Goal: Task Accomplishment & Management: Manage account settings

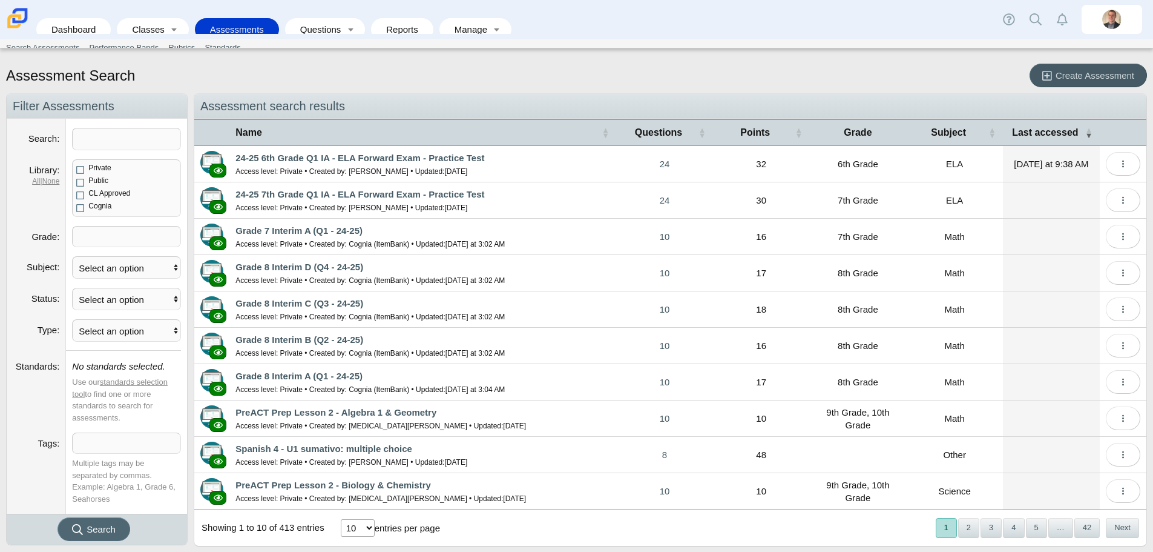
click at [99, 527] on span "Search" at bounding box center [101, 529] width 29 height 10
drag, startPoint x: 102, startPoint y: 127, endPoint x: 104, endPoint y: 133, distance: 6.2
click at [102, 129] on dd at bounding box center [126, 139] width 121 height 41
click at [117, 142] on input "Search" at bounding box center [126, 139] width 109 height 22
type input "Forward"
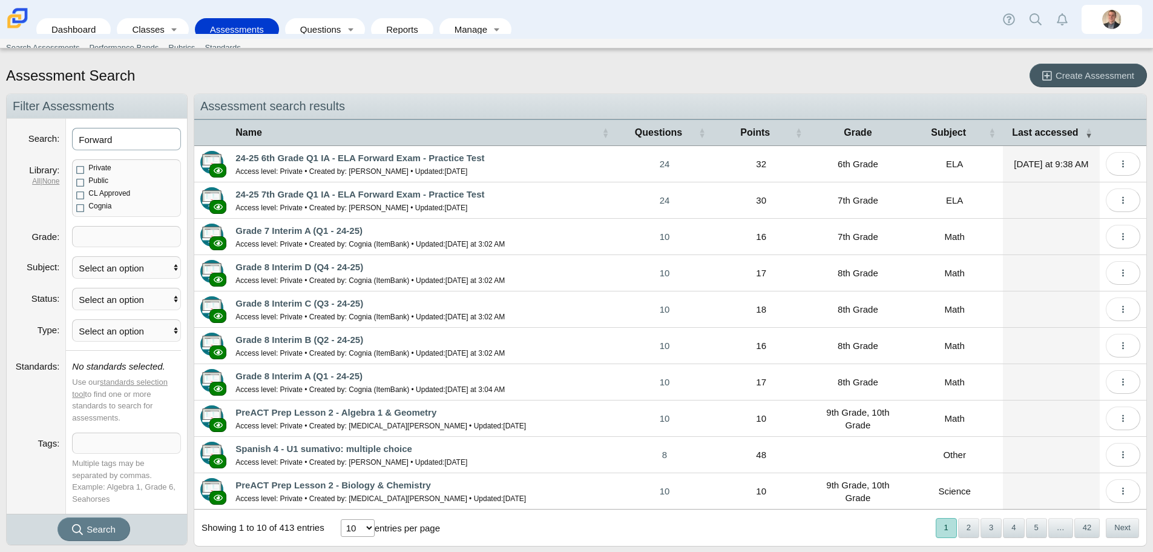
click at [58, 517] on button "Search" at bounding box center [94, 529] width 73 height 24
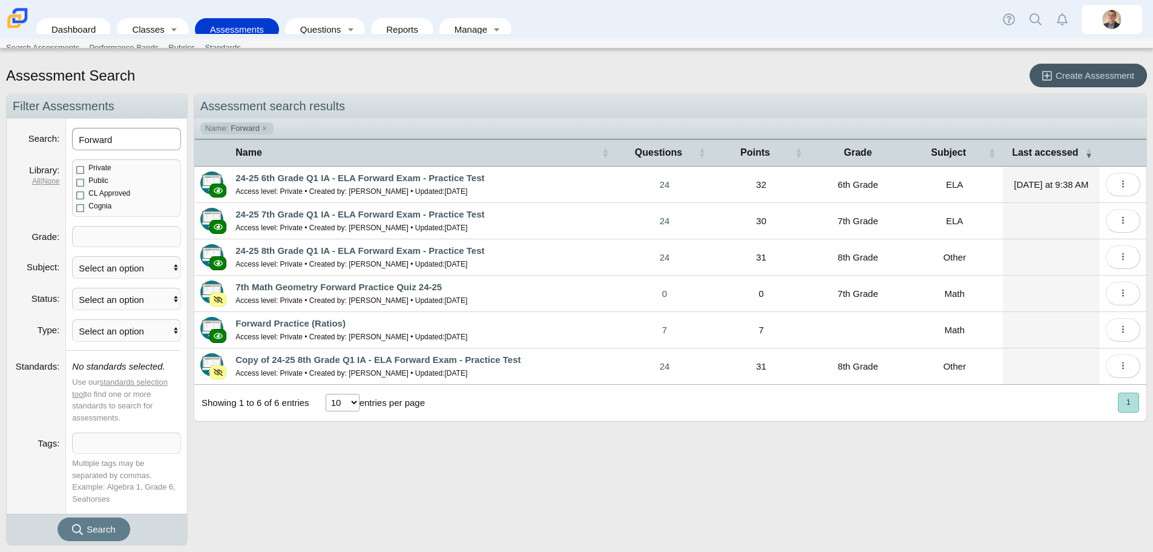
click at [130, 141] on input "Forward" at bounding box center [126, 139] width 109 height 22
drag, startPoint x: 127, startPoint y: 140, endPoint x: 65, endPoint y: 140, distance: 61.8
click at [65, 140] on dl "Search Forward" at bounding box center [97, 139] width 180 height 41
click at [495, 18] on link "Toggle expanded" at bounding box center [497, 29] width 17 height 22
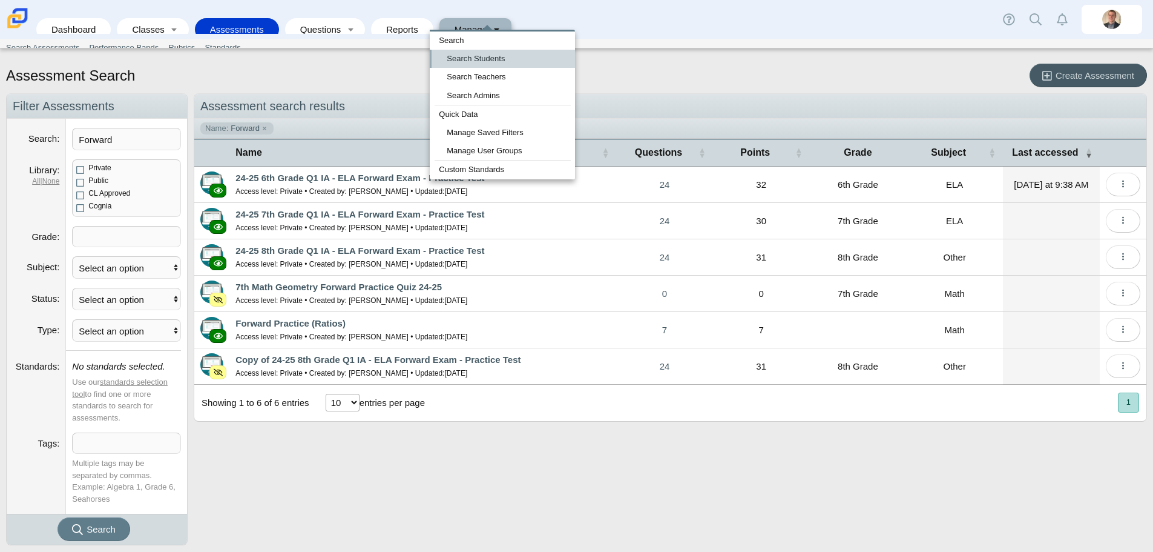
click at [487, 63] on link "Search Students" at bounding box center [502, 59] width 145 height 18
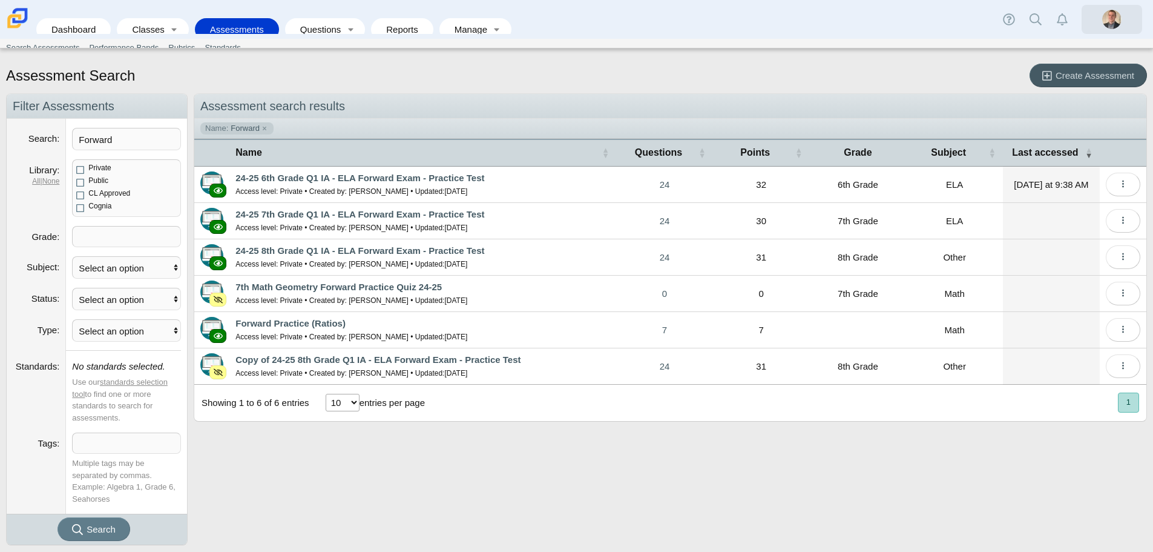
click at [1110, 28] on img at bounding box center [1112, 19] width 19 height 19
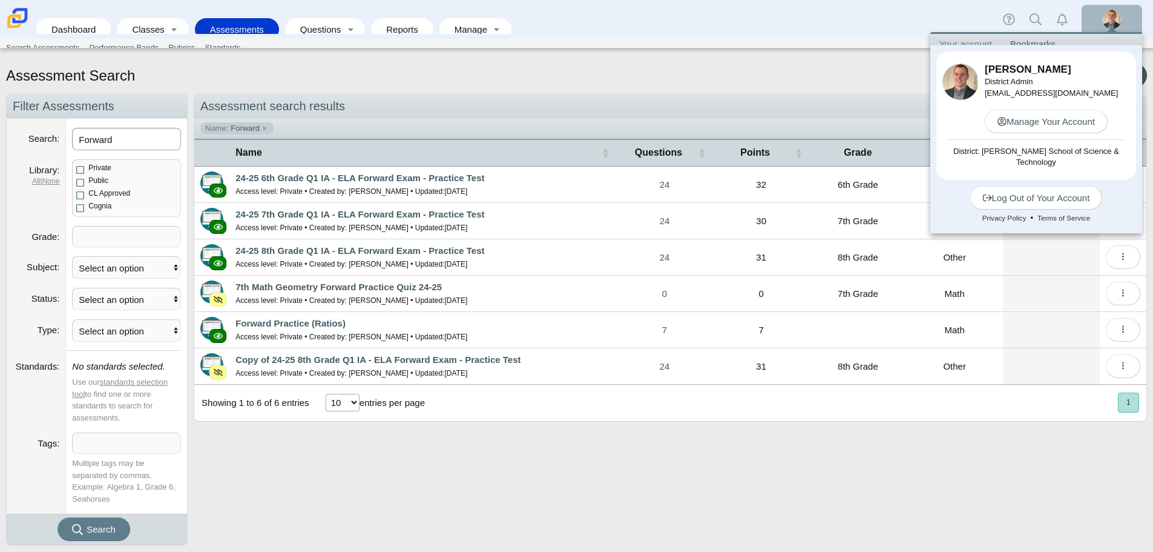
drag, startPoint x: 122, startPoint y: 143, endPoint x: 111, endPoint y: 142, distance: 11.0
click at [111, 142] on input "Forward" at bounding box center [126, 139] width 109 height 22
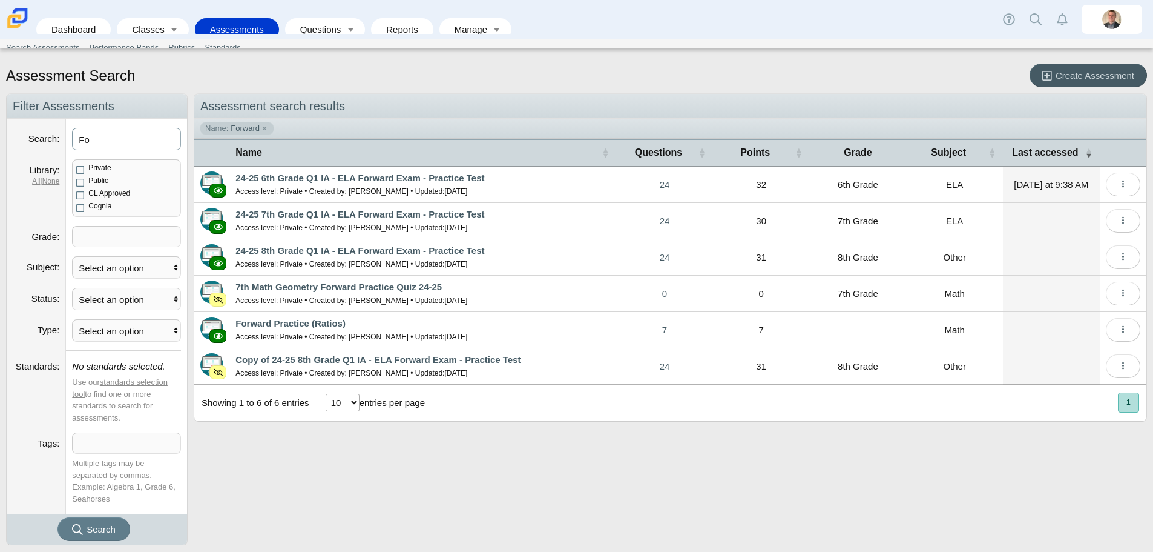
type input "F"
paste input "25-26 9th Grade Reading Screener ([DATE])"
type input "25-26 9th Grade Reading Screener ([DATE])"
click at [58, 517] on button "Search" at bounding box center [94, 529] width 73 height 24
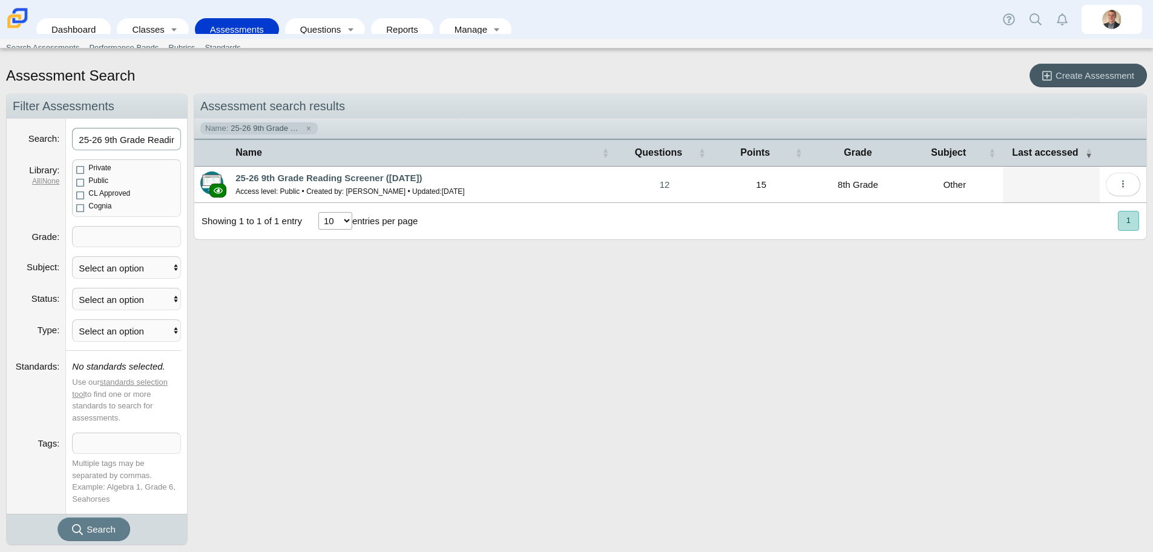
click at [130, 140] on input "25-26 9th Grade Reading Screener ([DATE])" at bounding box center [126, 139] width 109 height 22
type input "Reading Screener ([DATE])"
click at [58, 517] on button "Search" at bounding box center [94, 529] width 73 height 24
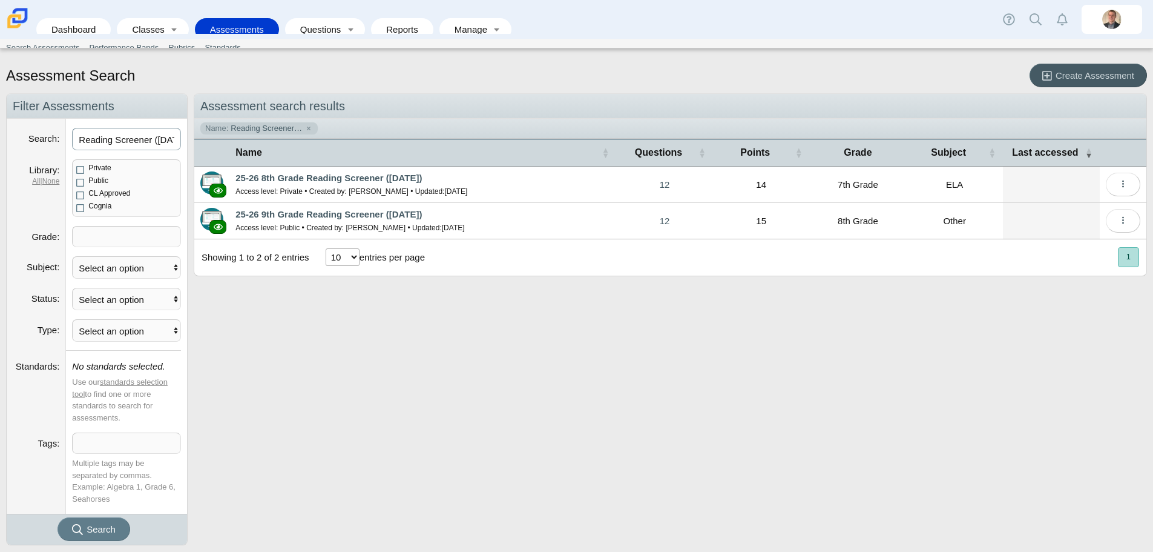
scroll to position [0, 33]
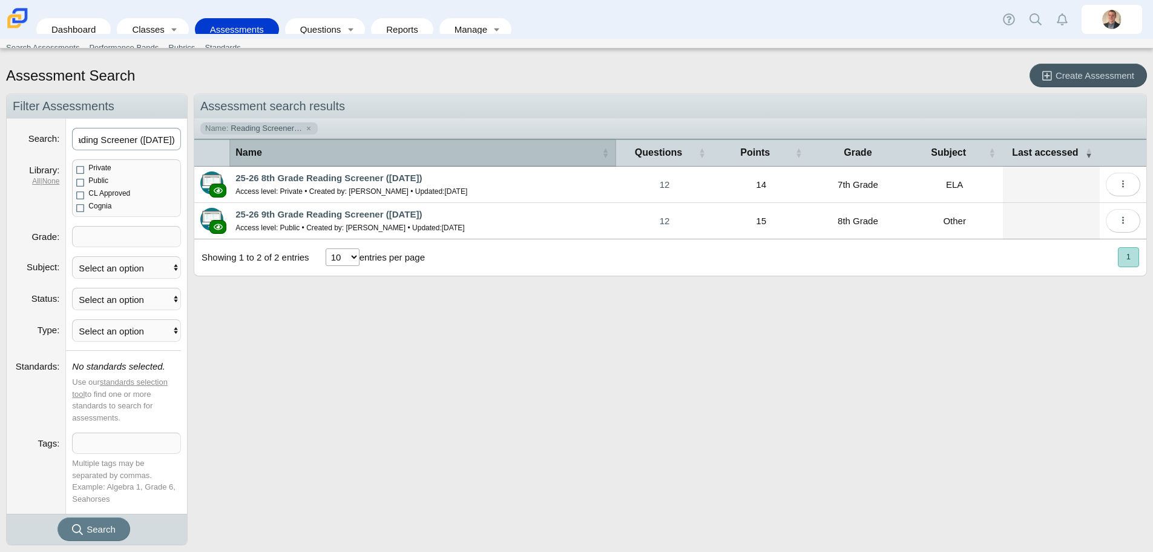
drag, startPoint x: 151, startPoint y: 142, endPoint x: 234, endPoint y: 159, distance: 84.5
click at [233, 159] on div "Navigation Filter Assessments Search Reading Screener ([DATE]) Library All | No…" at bounding box center [576, 319] width 1141 height 452
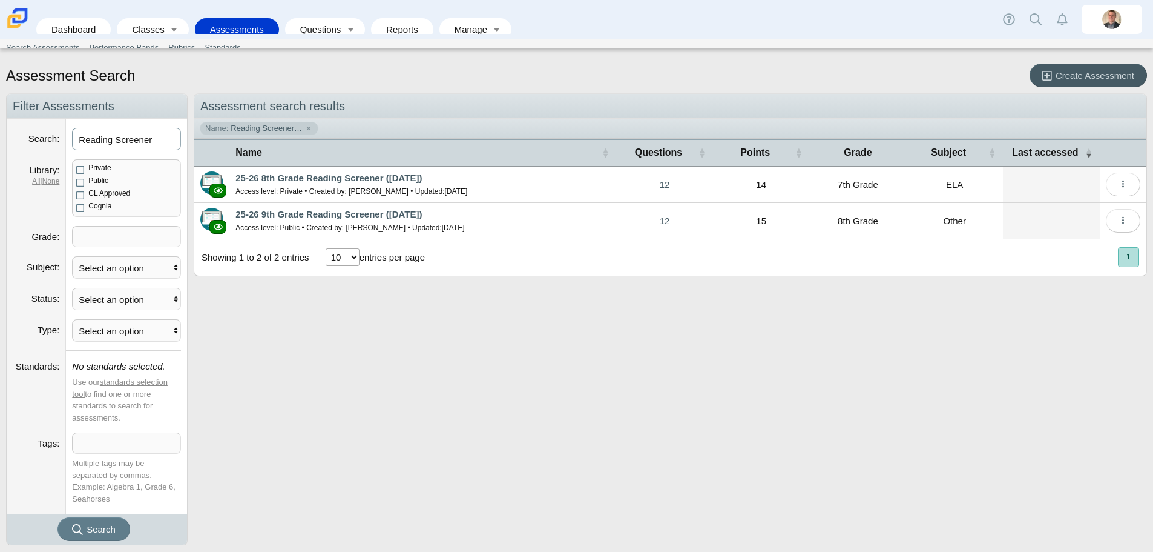
type input "Reading Screener"
drag, startPoint x: 434, startPoint y: 105, endPoint x: 159, endPoint y: 148, distance: 278.2
click at [159, 148] on input "Reading Screener" at bounding box center [126, 139] width 109 height 22
click at [58, 517] on button "Search" at bounding box center [94, 529] width 73 height 24
click at [352, 211] on link "25-26 9th Grade Reading Screener ([DATE])" at bounding box center [329, 214] width 186 height 10
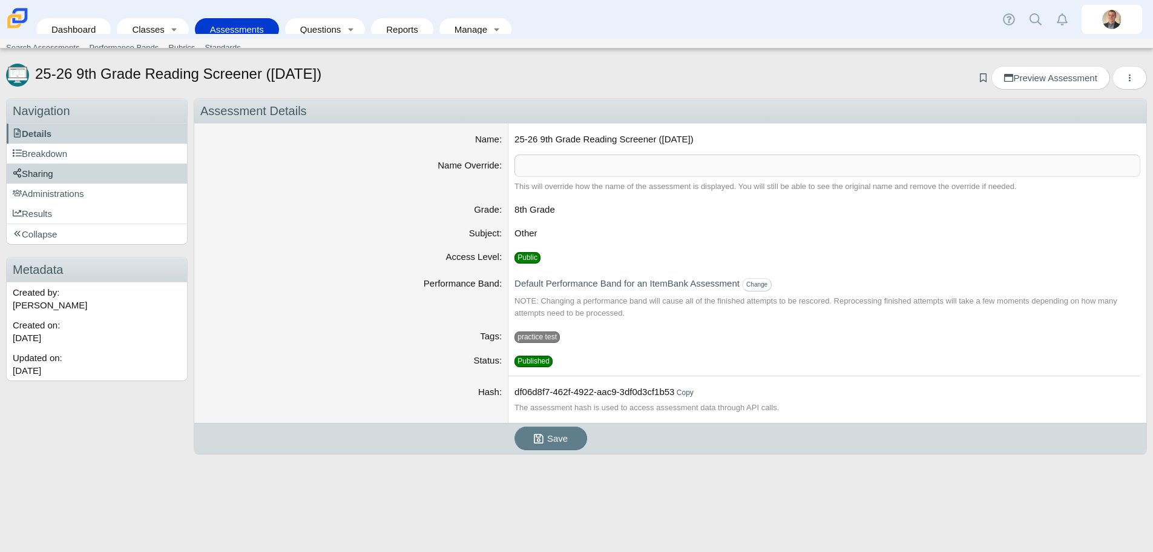
click at [52, 180] on link "Sharing" at bounding box center [97, 173] width 180 height 20
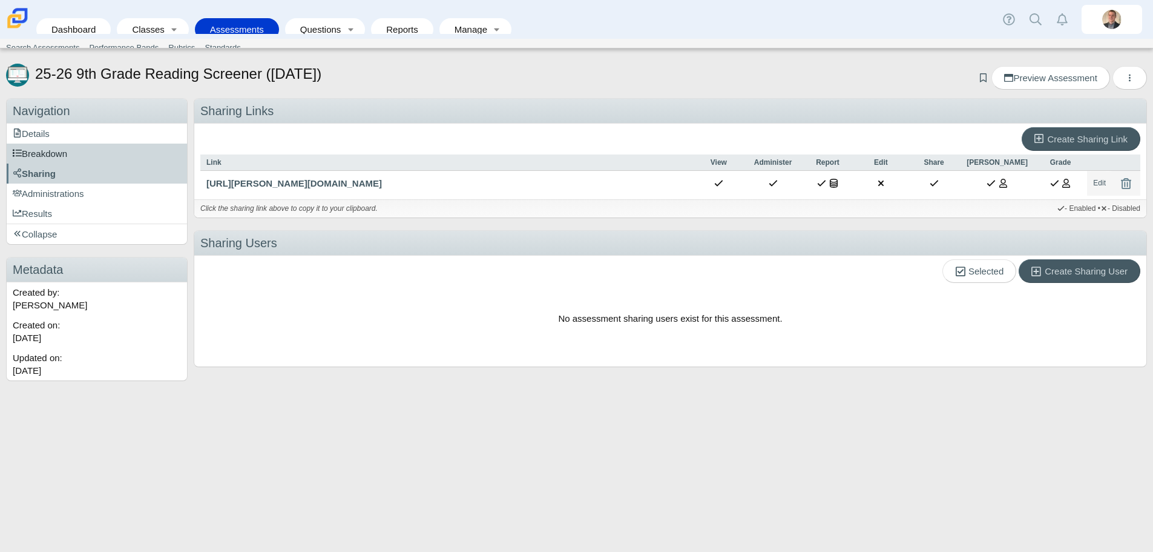
click at [55, 148] on span "Breakdown" at bounding box center [40, 153] width 54 height 10
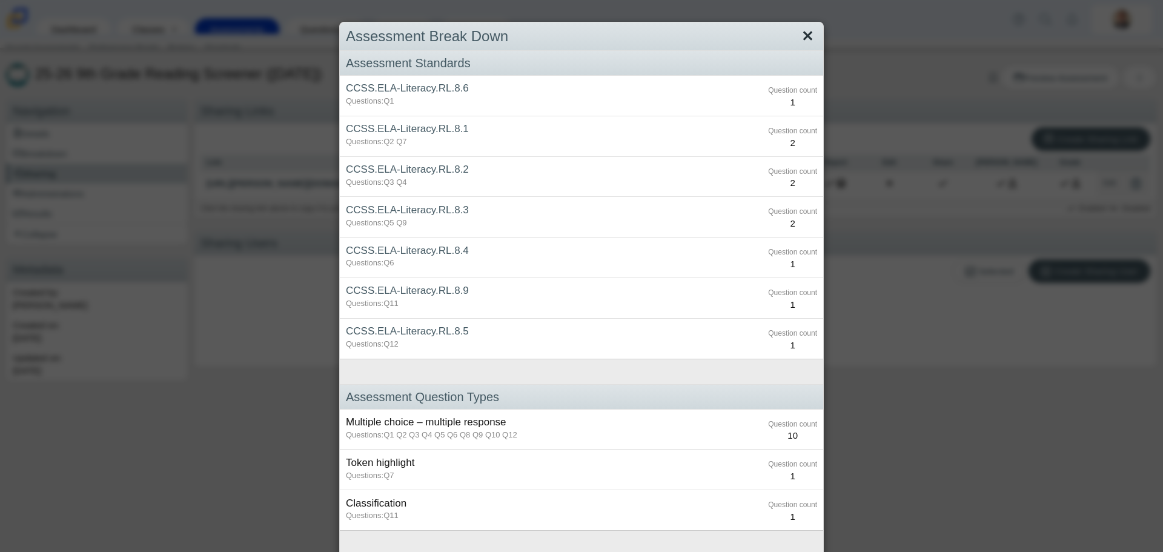
click at [805, 38] on link "Close" at bounding box center [807, 36] width 19 height 21
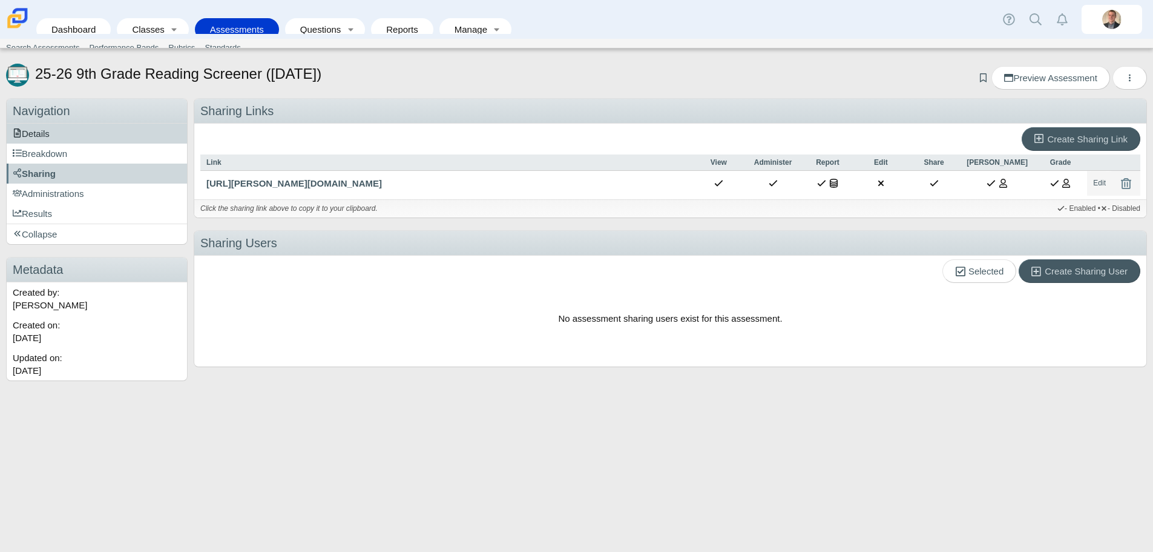
click at [50, 134] on span "Details" at bounding box center [31, 133] width 37 height 10
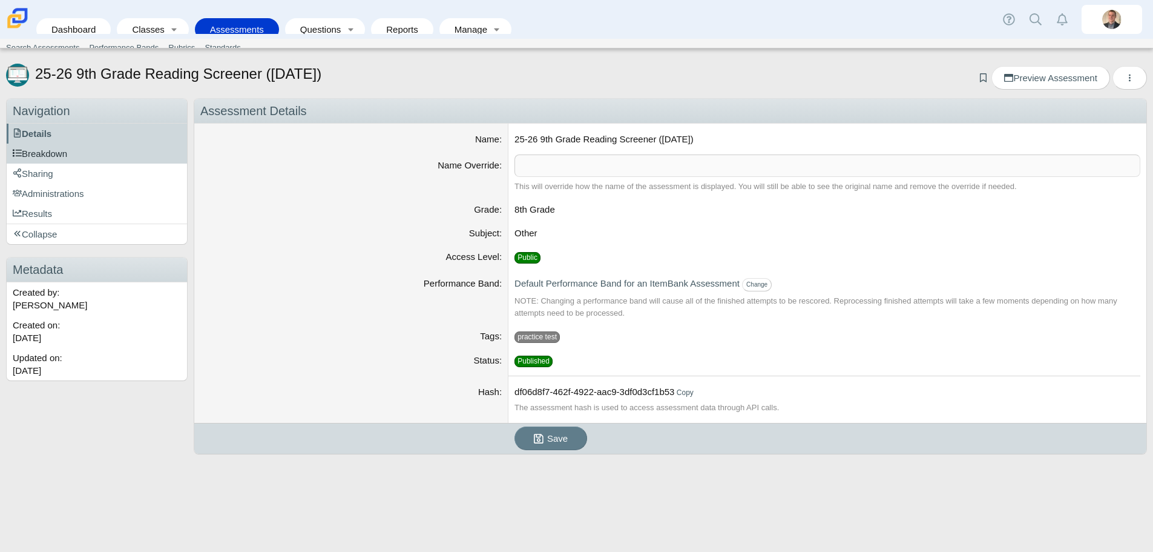
click at [61, 156] on span "Breakdown" at bounding box center [40, 153] width 54 height 10
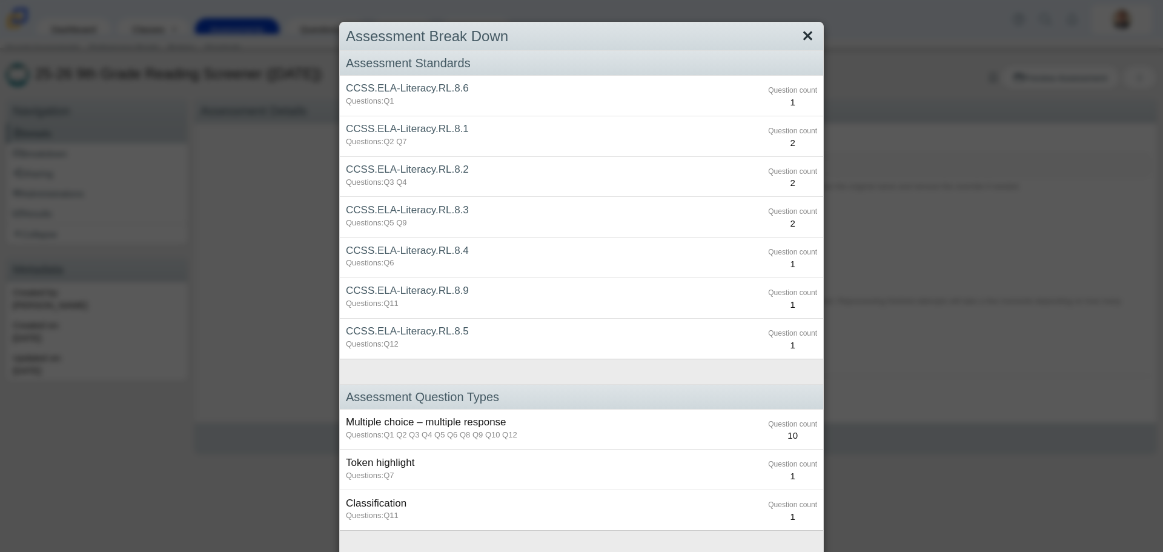
click at [800, 37] on link "Close" at bounding box center [807, 36] width 19 height 21
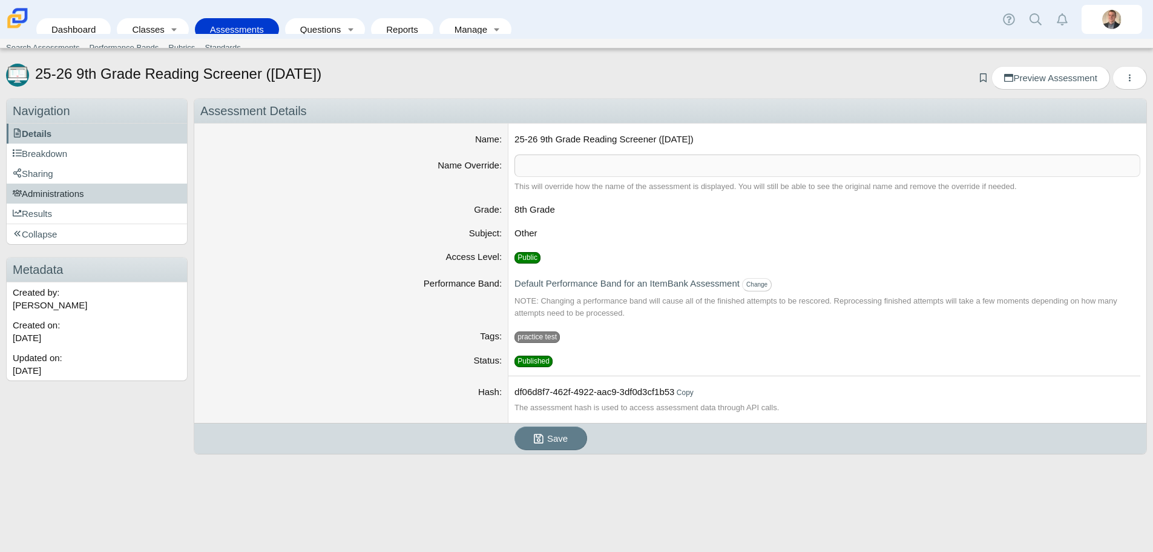
click at [33, 197] on span "Administrations" at bounding box center [48, 193] width 71 height 10
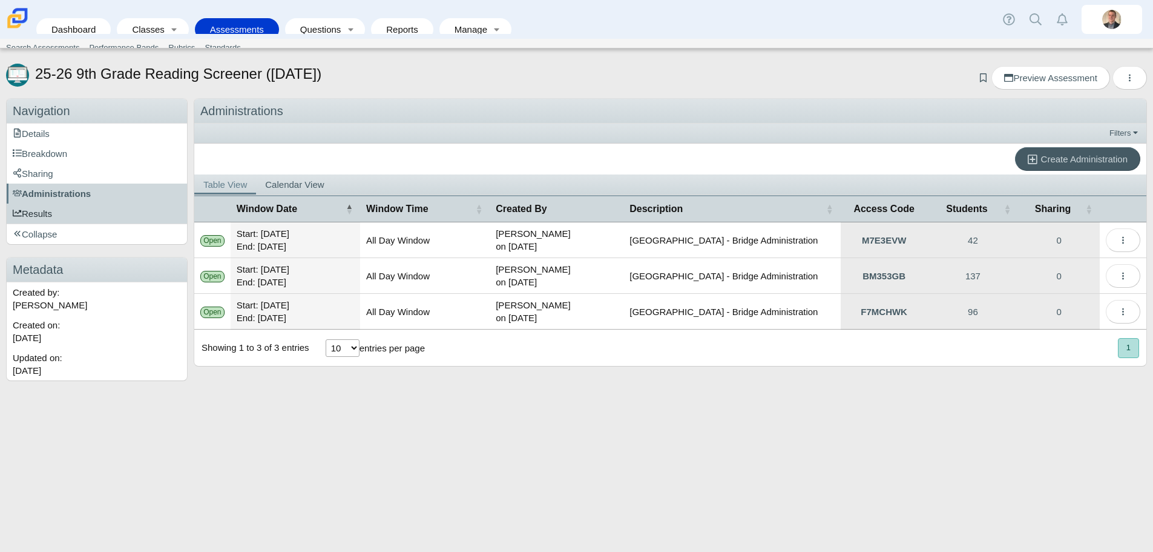
click at [27, 209] on span "Results" at bounding box center [32, 213] width 39 height 10
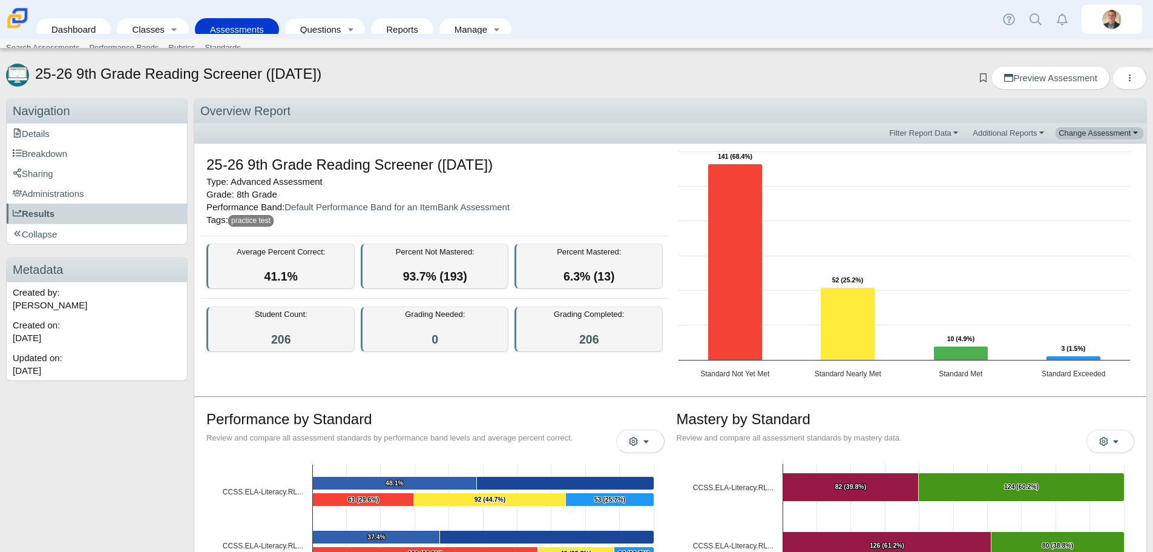
click at [1066, 138] on link "Change Assessment" at bounding box center [1100, 133] width 88 height 12
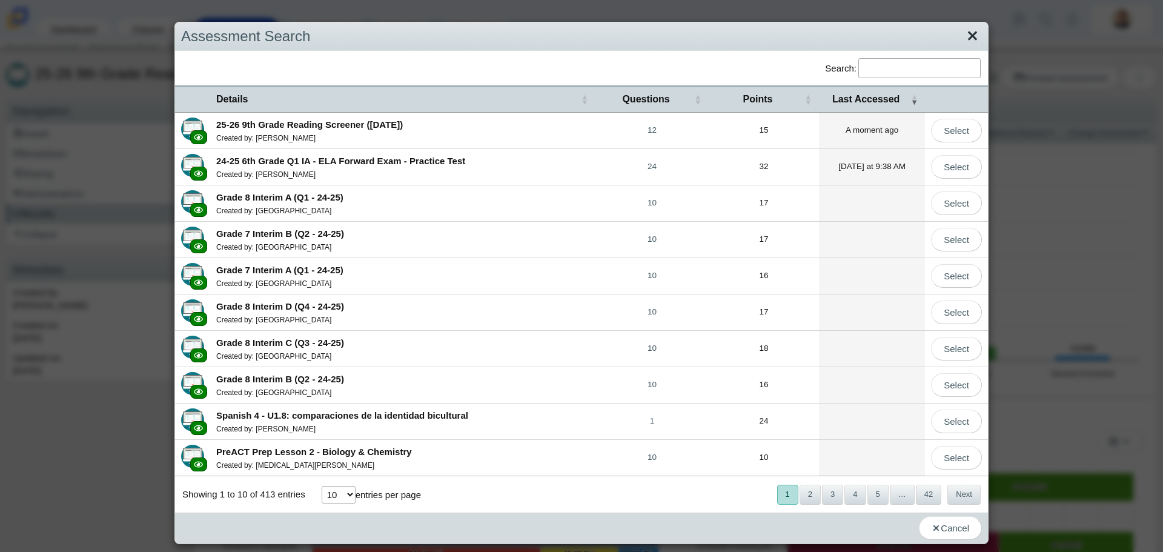
click at [965, 40] on link "Close" at bounding box center [972, 36] width 19 height 21
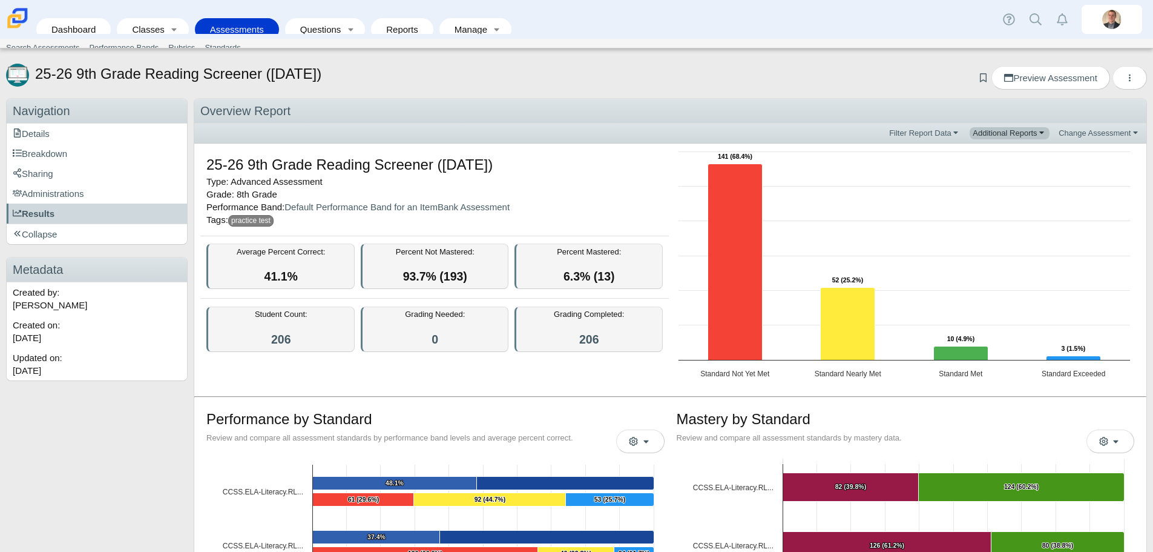
click at [1024, 136] on link "Additional Reports" at bounding box center [1010, 133] width 80 height 12
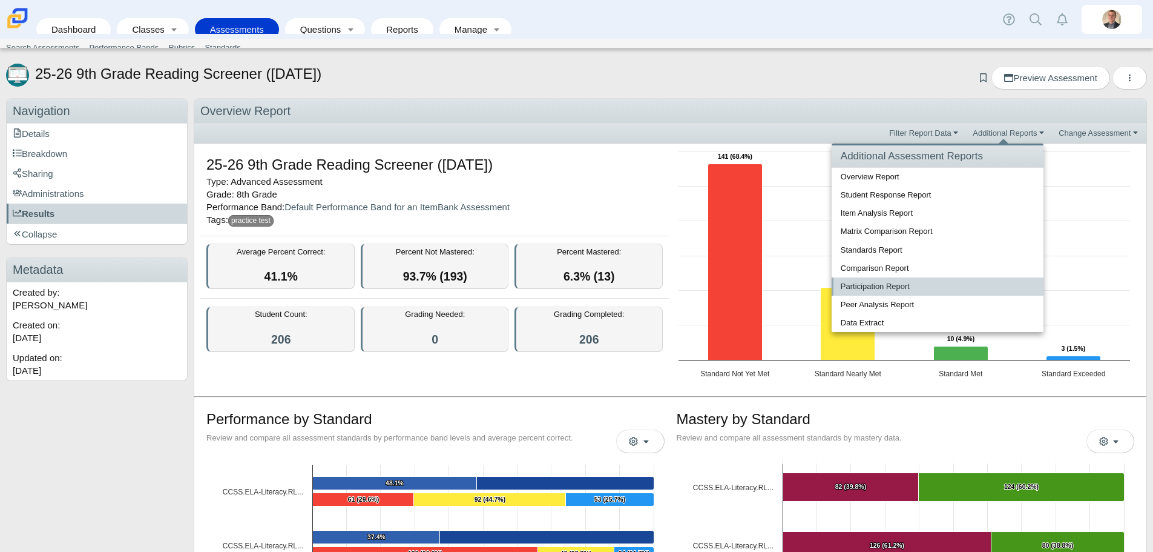
click at [872, 284] on link "Participation Report" at bounding box center [938, 286] width 212 height 18
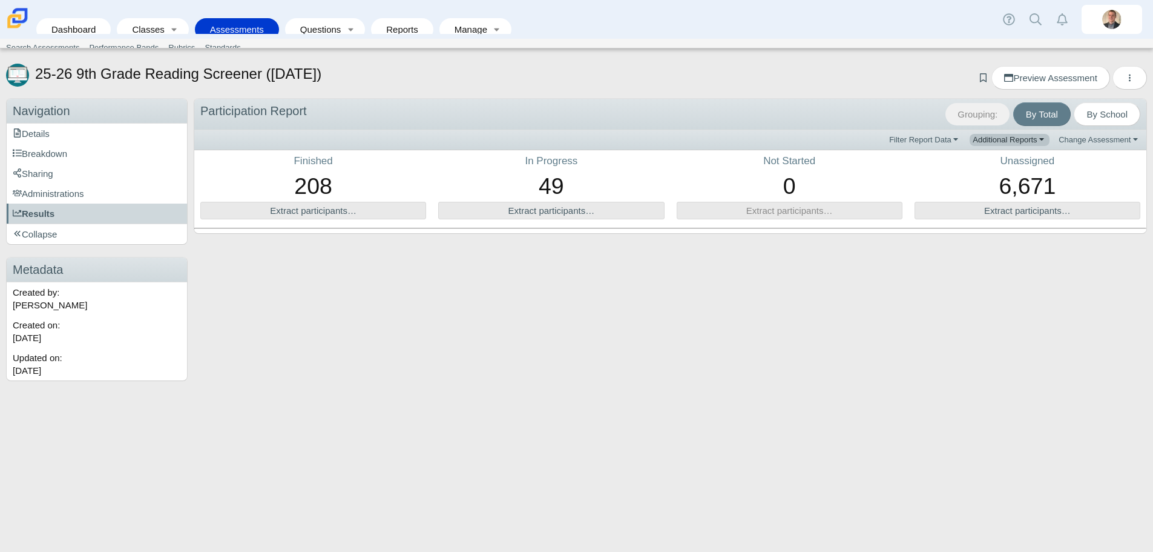
click at [1021, 134] on link "Additional Reports" at bounding box center [1010, 140] width 80 height 12
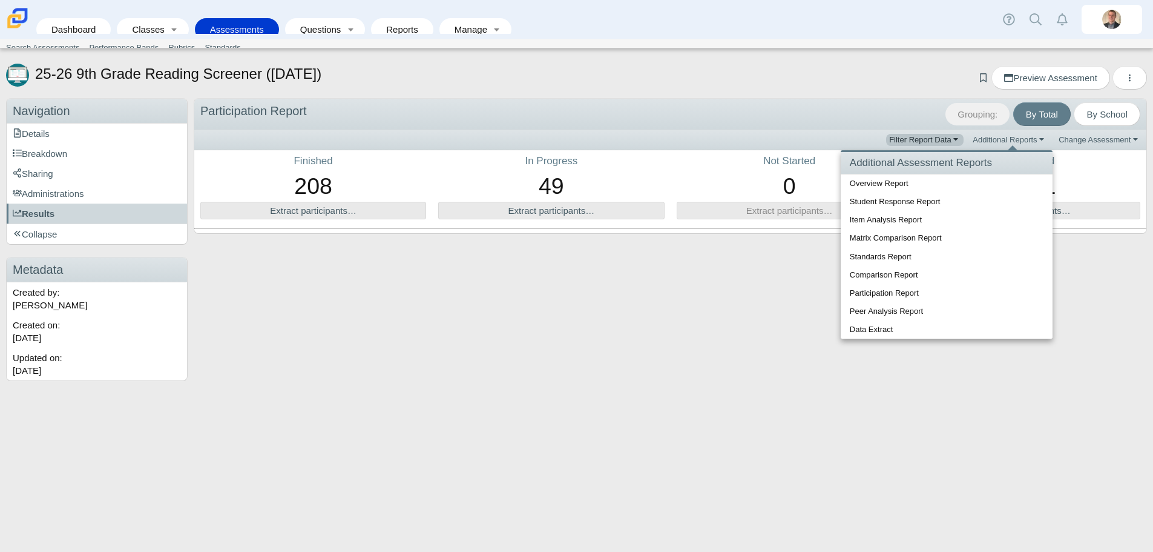
click at [948, 137] on link "Filter Report Data" at bounding box center [925, 140] width 78 height 12
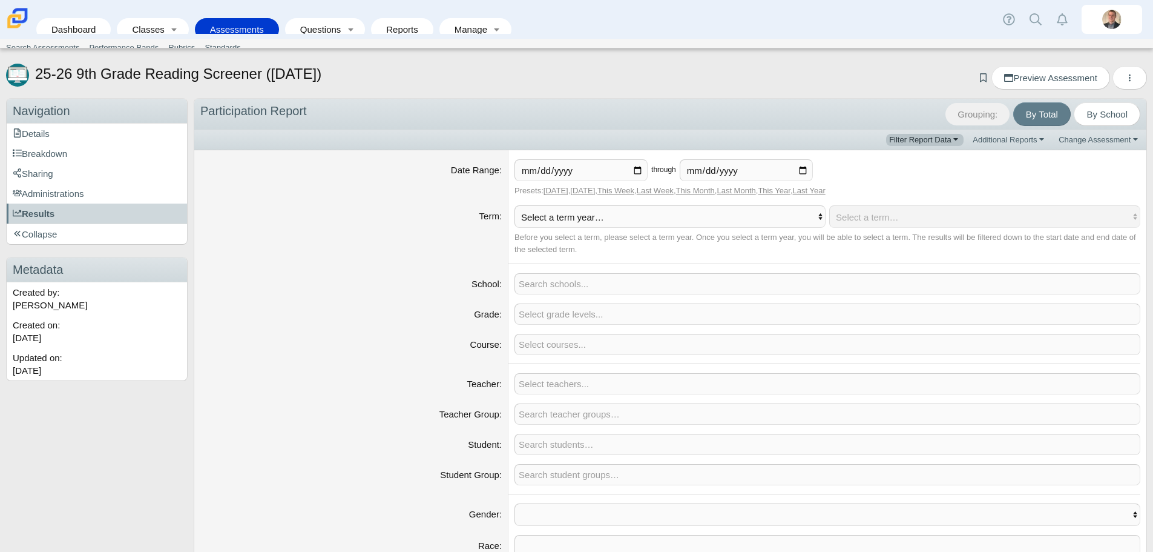
click at [948, 137] on link "Filter Report Data" at bounding box center [925, 140] width 78 height 12
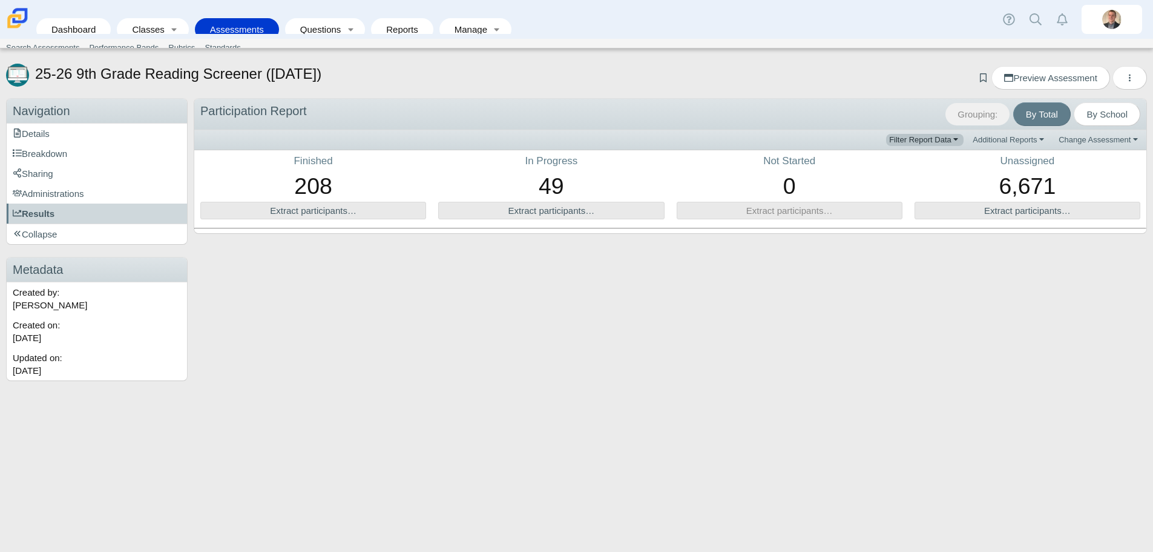
click at [948, 137] on link "Filter Report Data" at bounding box center [925, 140] width 78 height 12
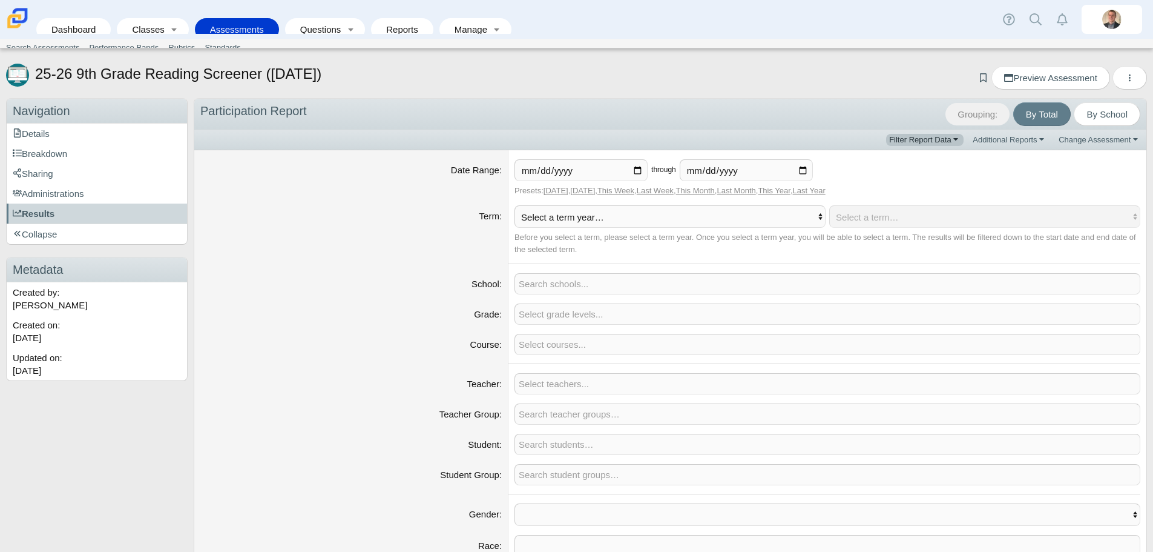
click at [948, 137] on link "Filter Report Data" at bounding box center [925, 140] width 78 height 12
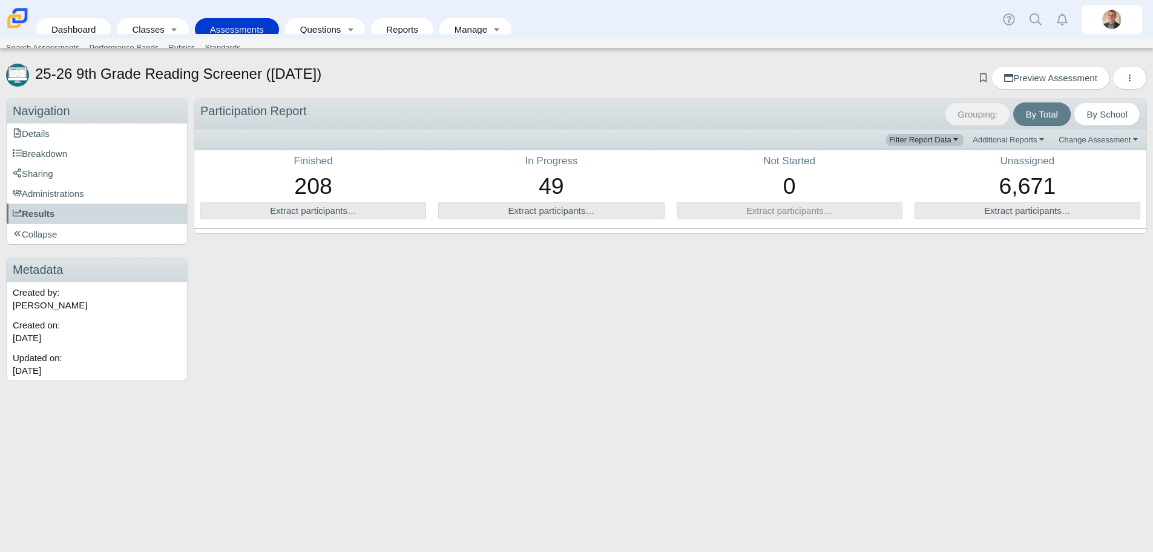
click at [948, 137] on link "Filter Report Data" at bounding box center [925, 140] width 78 height 12
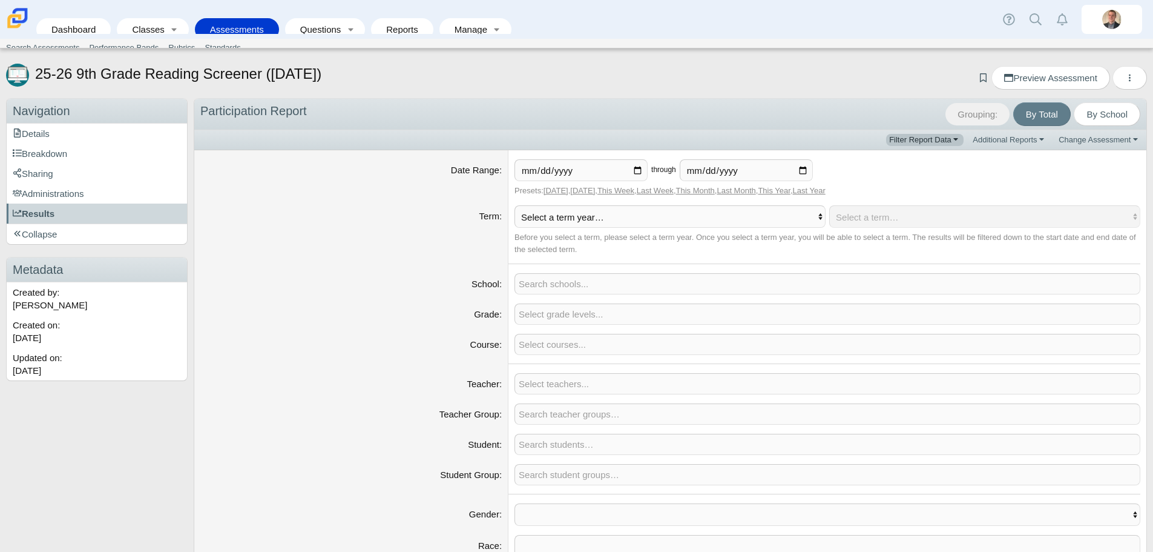
click at [948, 137] on link "Filter Report Data" at bounding box center [925, 140] width 78 height 12
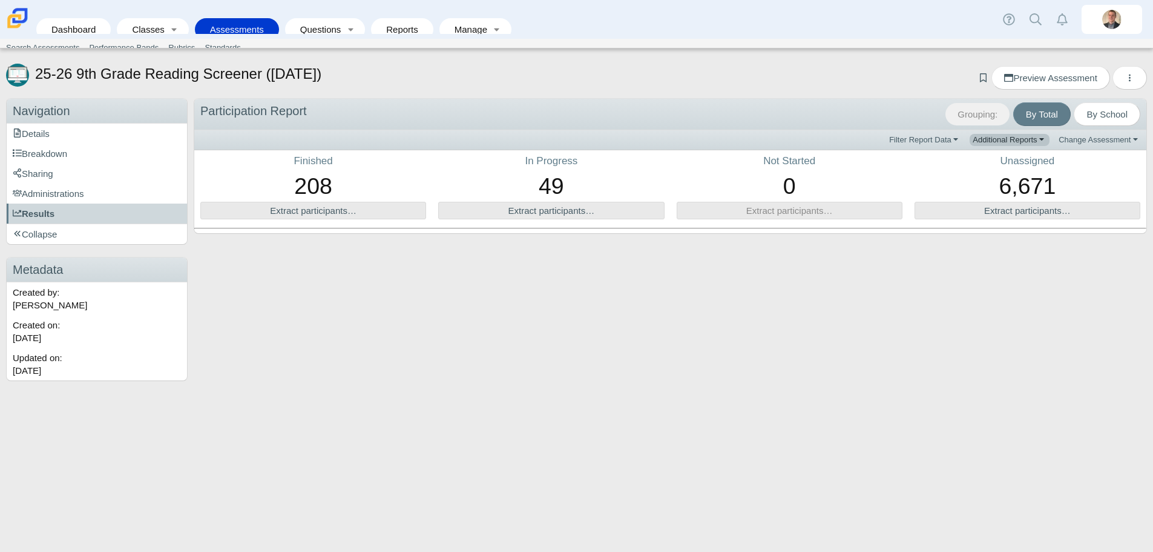
click at [1023, 138] on link "Additional Reports" at bounding box center [1010, 140] width 80 height 12
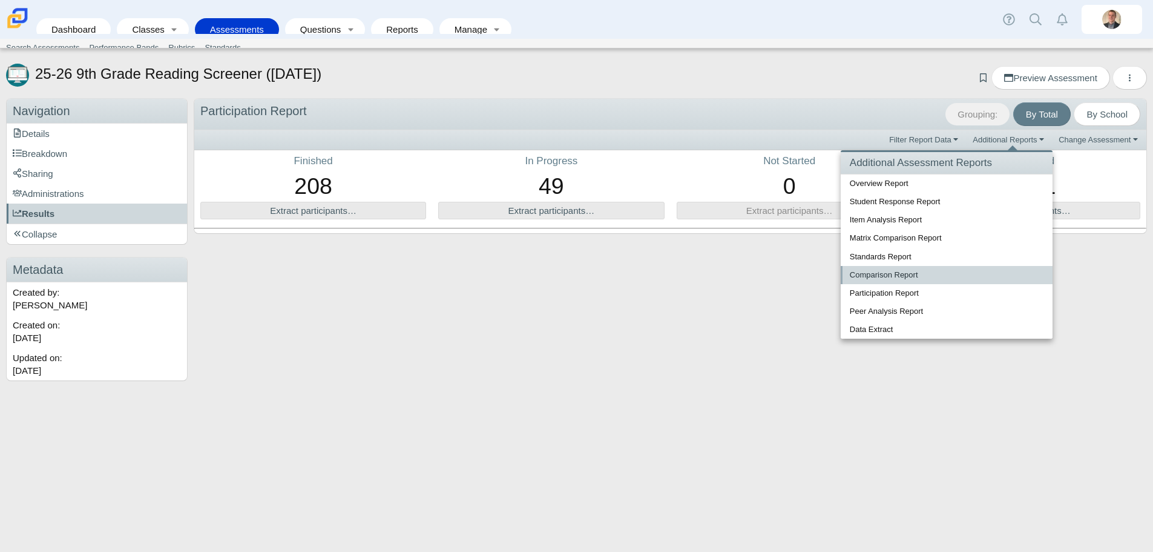
click at [869, 272] on link "Comparison Report" at bounding box center [947, 275] width 212 height 18
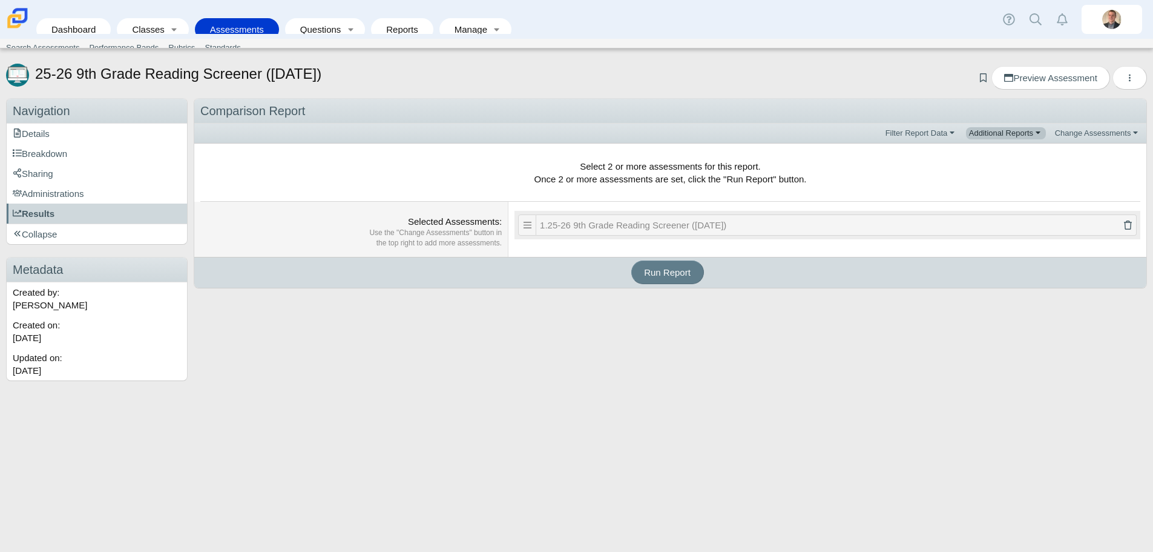
click at [1007, 136] on link "Additional Reports" at bounding box center [1006, 133] width 80 height 12
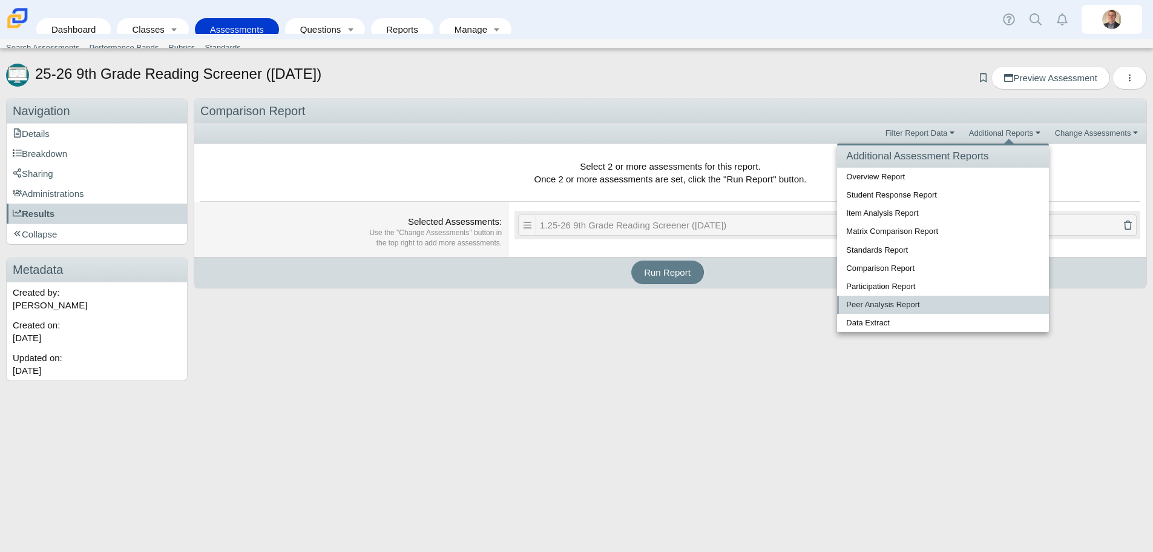
click at [901, 305] on link "Peer Analysis Report" at bounding box center [943, 304] width 212 height 18
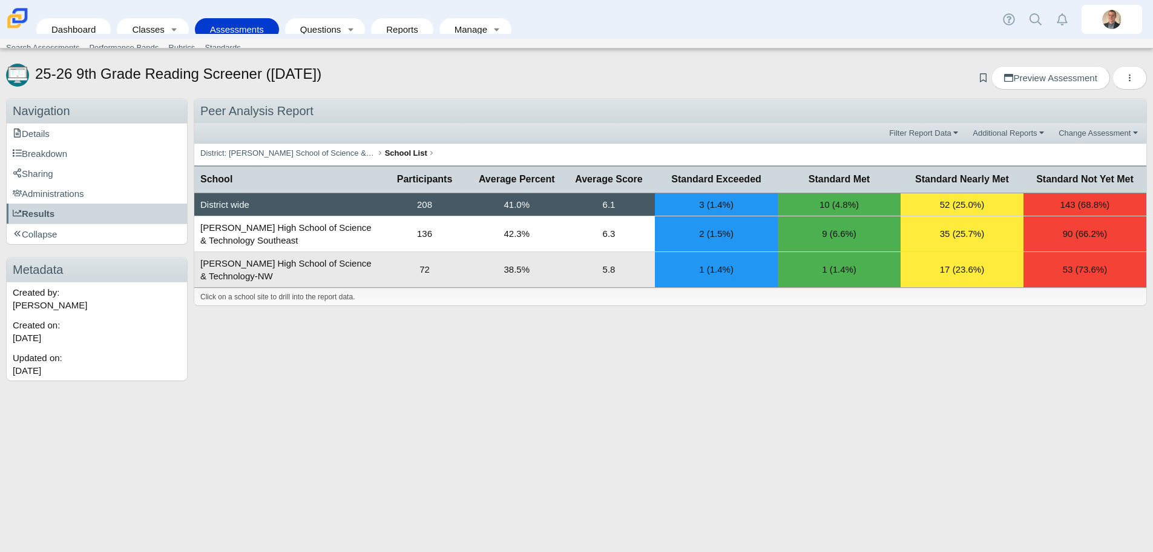
click at [579, 272] on td "5.8" at bounding box center [609, 270] width 92 height 36
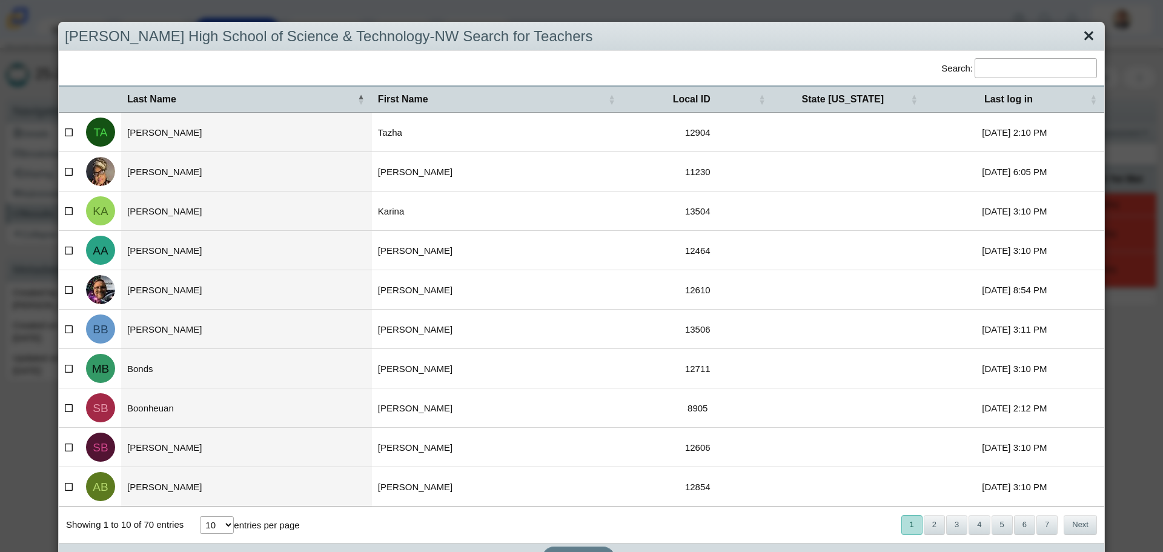
click at [1079, 39] on link "Close" at bounding box center [1088, 36] width 19 height 21
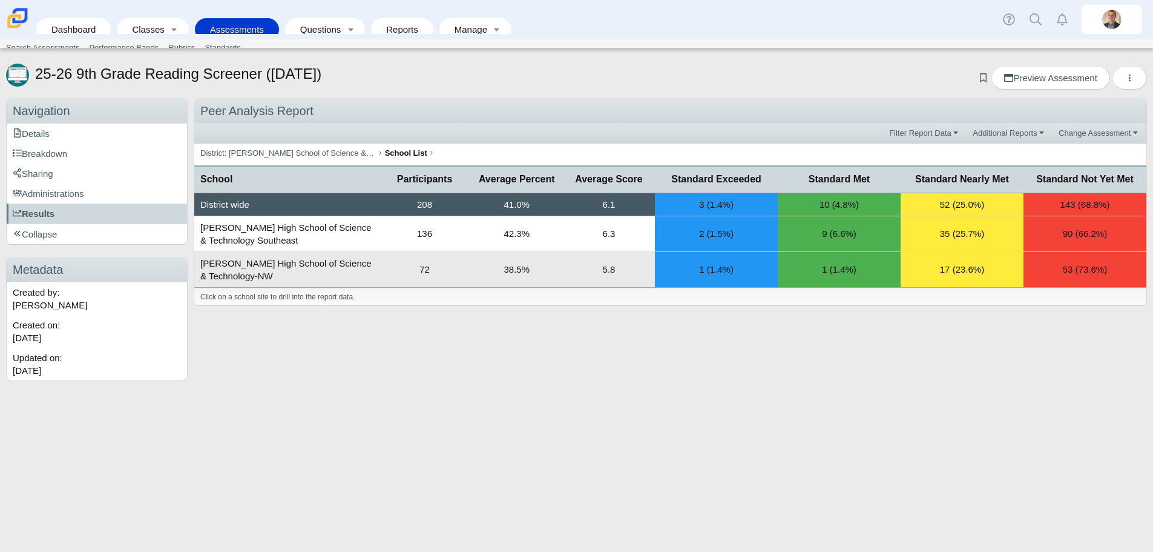
click at [424, 266] on td "72" at bounding box center [424, 270] width 92 height 36
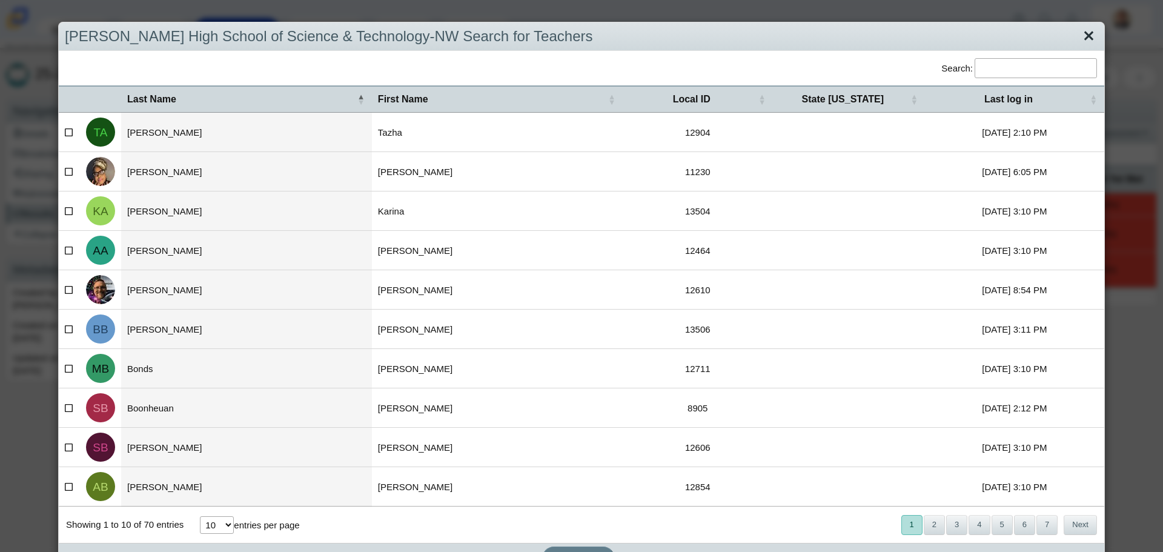
click at [1083, 37] on link "Close" at bounding box center [1088, 36] width 19 height 21
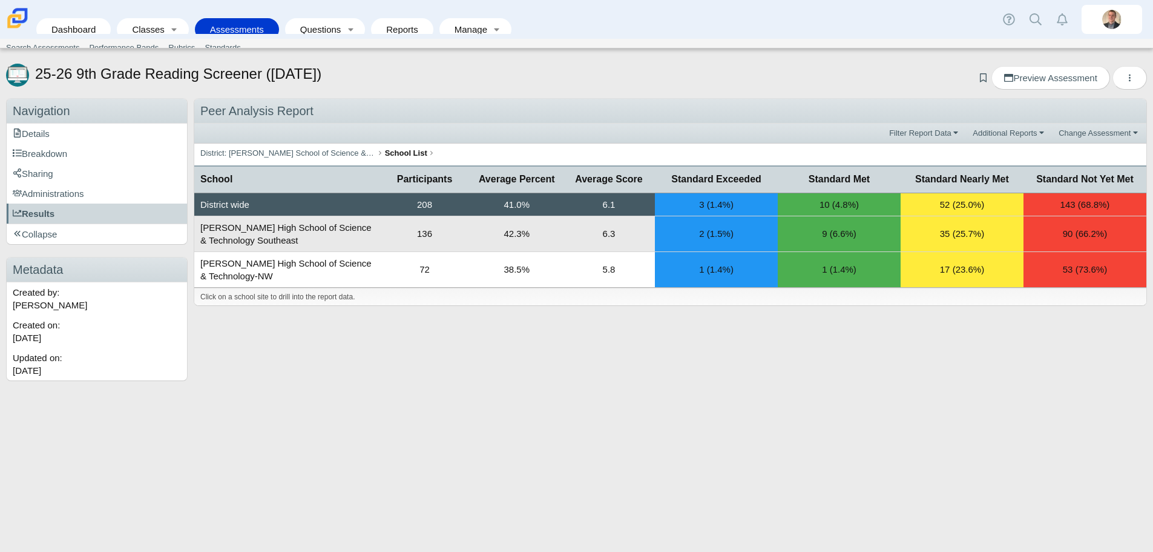
click at [363, 235] on td "Carmen High School of Science & Technology Southeast" at bounding box center [286, 234] width 184 height 36
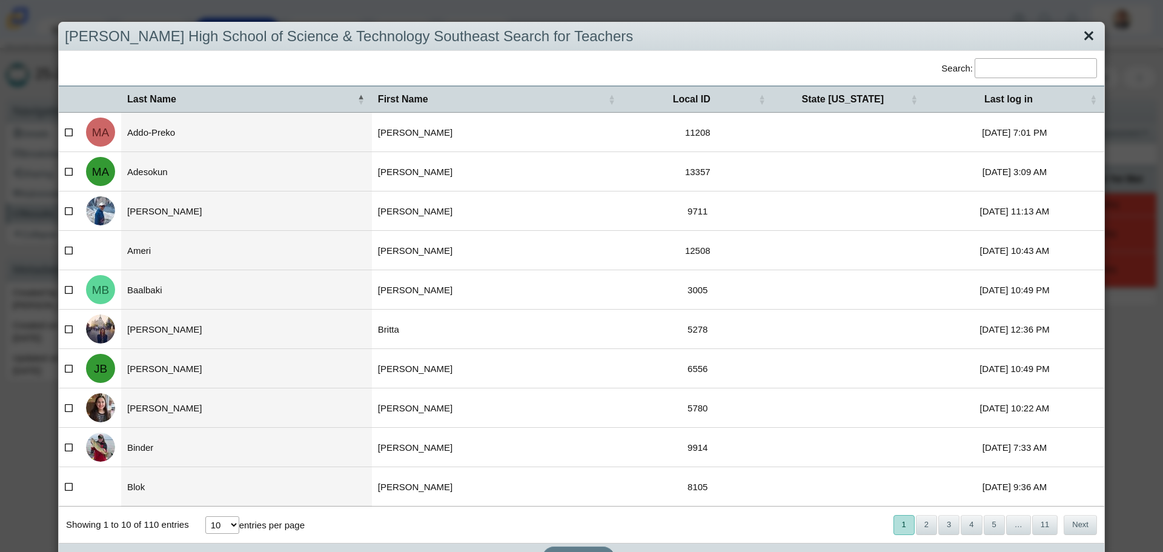
click at [1079, 39] on link "Close" at bounding box center [1088, 36] width 19 height 21
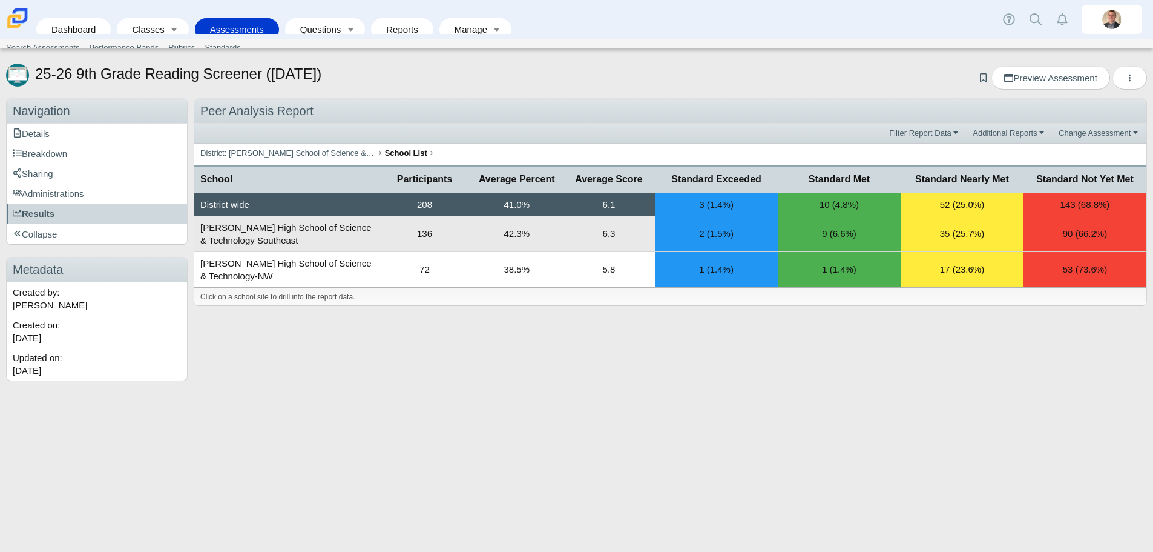
click at [690, 232] on div "2 (1.5%)" at bounding box center [716, 233] width 123 height 35
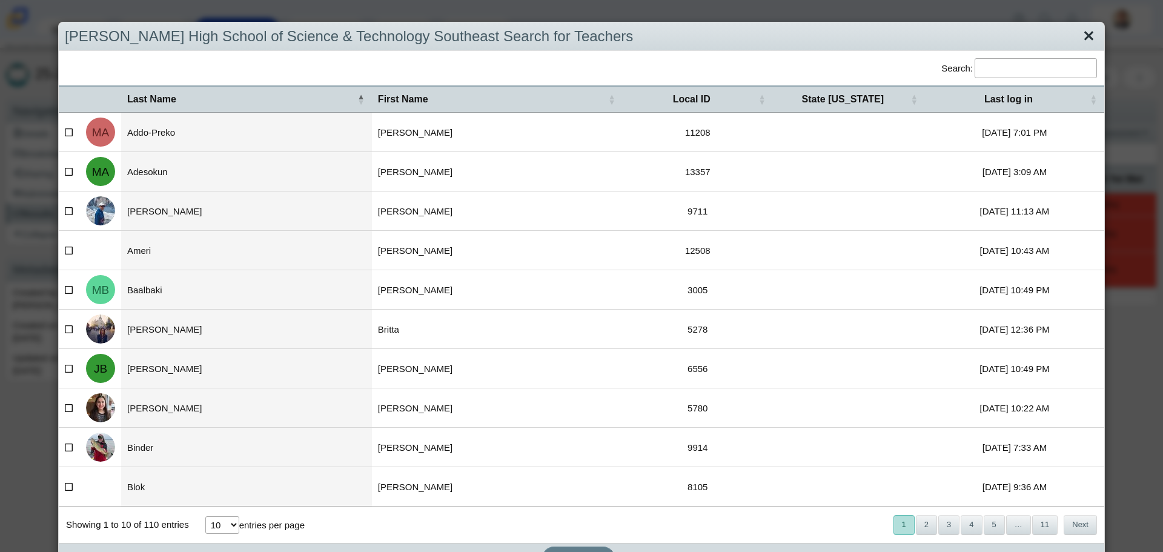
click at [1079, 38] on link "Close" at bounding box center [1088, 36] width 19 height 21
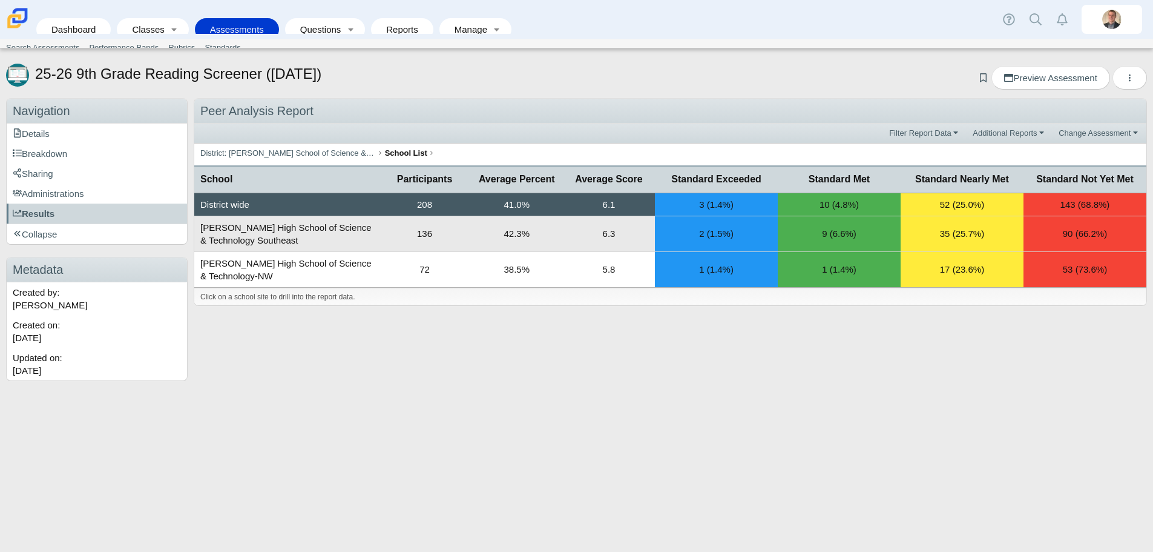
click at [857, 229] on div "9 (6.6%)" at bounding box center [839, 233] width 123 height 35
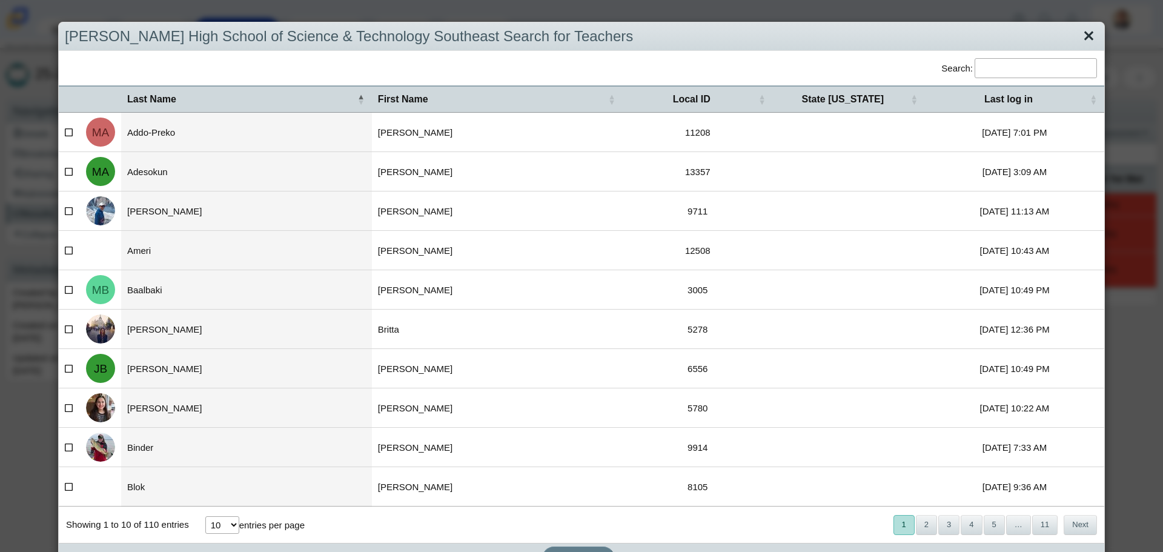
click at [1079, 40] on link "Close" at bounding box center [1088, 36] width 19 height 21
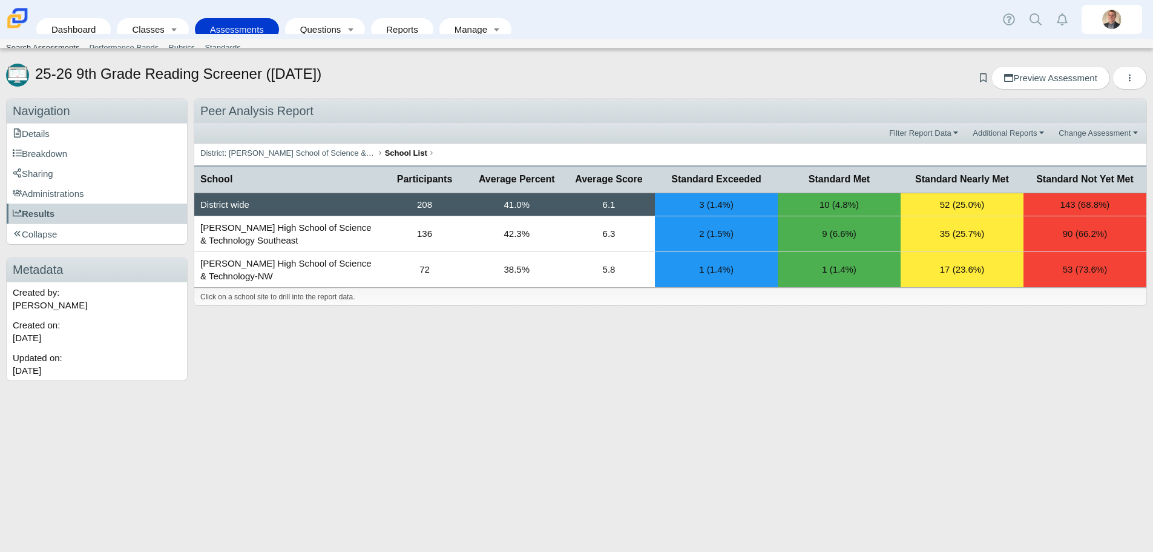
click at [56, 46] on link "Search Assessments" at bounding box center [42, 48] width 83 height 18
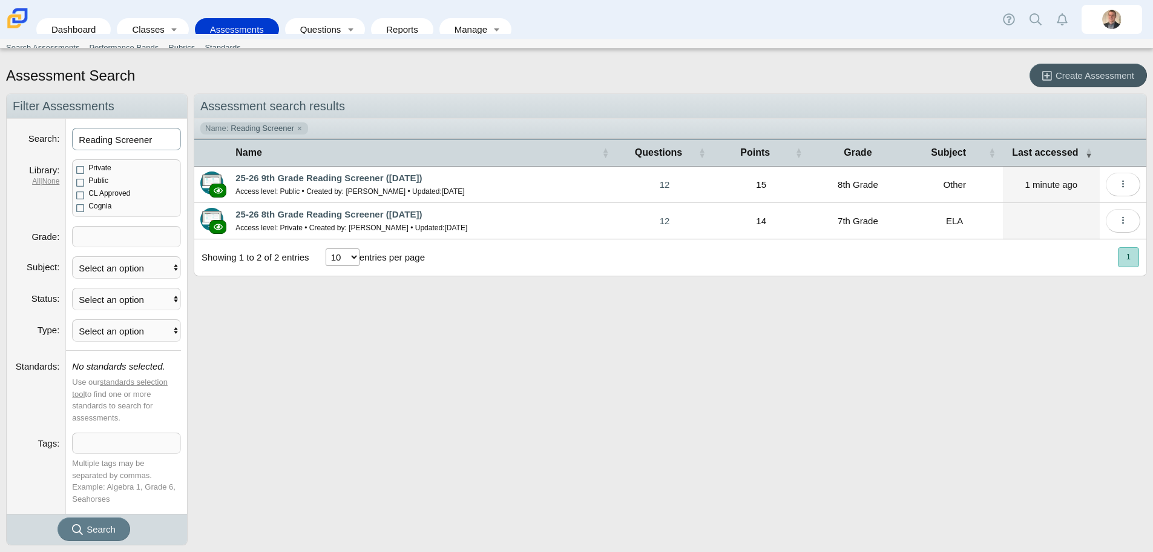
click at [136, 144] on input "Reading Screener" at bounding box center [126, 139] width 109 height 22
click at [136, 143] on input "Reading Screener" at bounding box center [126, 139] width 109 height 22
click at [58, 517] on button "Search" at bounding box center [94, 529] width 73 height 24
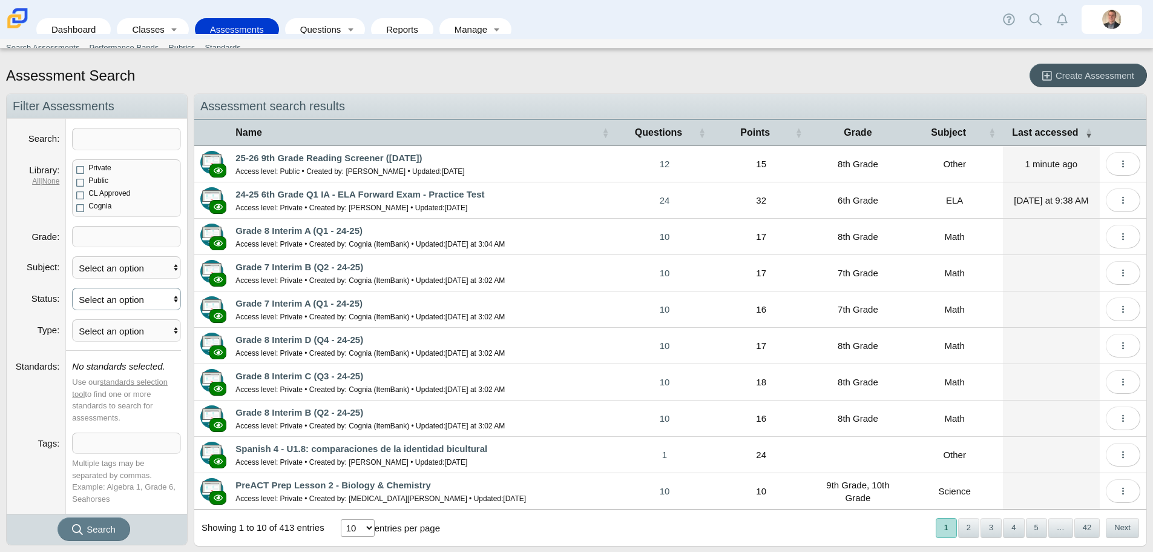
click at [101, 303] on select "Select an option Published Unpublished" at bounding box center [126, 299] width 109 height 22
click at [12, 319] on dt "Type" at bounding box center [36, 334] width 59 height 31
click at [75, 336] on select "Select an option Itembank Scannable" at bounding box center [126, 330] width 109 height 22
click at [89, 282] on dd "Select an option ELA Math Science Social Emotional Social Studies World Languag…" at bounding box center [126, 271] width 121 height 31
click at [91, 272] on select "Select an option ELA Math Science Social Emotional Social Studies World Languag…" at bounding box center [126, 267] width 109 height 22
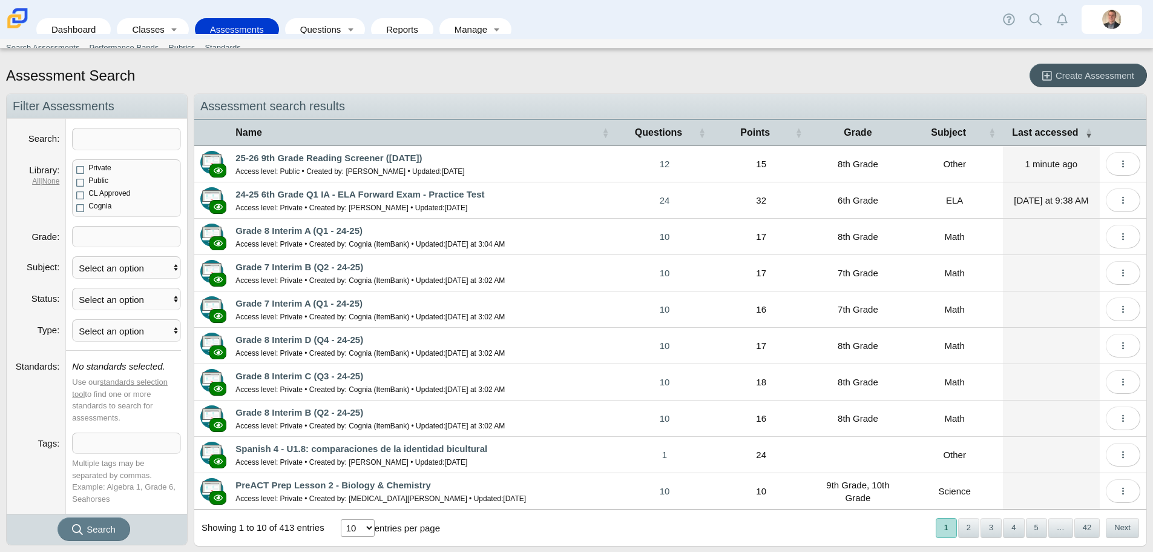
click at [96, 230] on span at bounding box center [127, 236] width 108 height 20
click at [52, 263] on label "Subject" at bounding box center [43, 267] width 33 height 10
click at [72, 263] on select "Select an option ELA Math Science Social Emotional Social Studies World Languag…" at bounding box center [126, 267] width 109 height 22
click at [85, 274] on select "Select an option ELA Math Science Social Emotional Social Studies World Languag…" at bounding box center [126, 267] width 109 height 22
select select "ela"
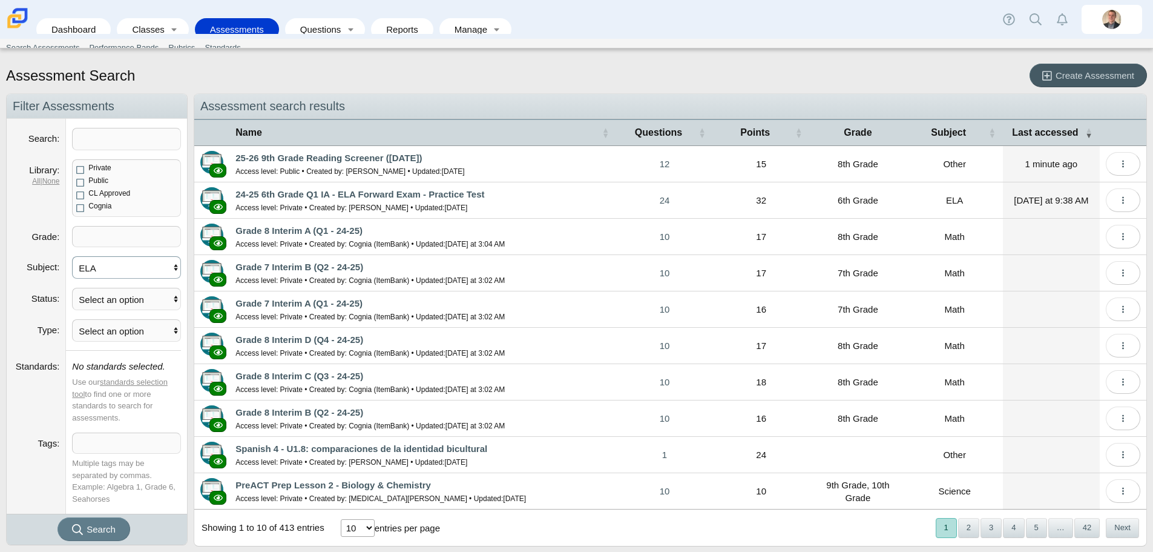
click at [72, 256] on select "Select an option ELA Math Science Social Emotional Social Studies World Languag…" at bounding box center [126, 267] width 109 height 22
click at [82, 532] on use "submit" at bounding box center [77, 529] width 11 height 11
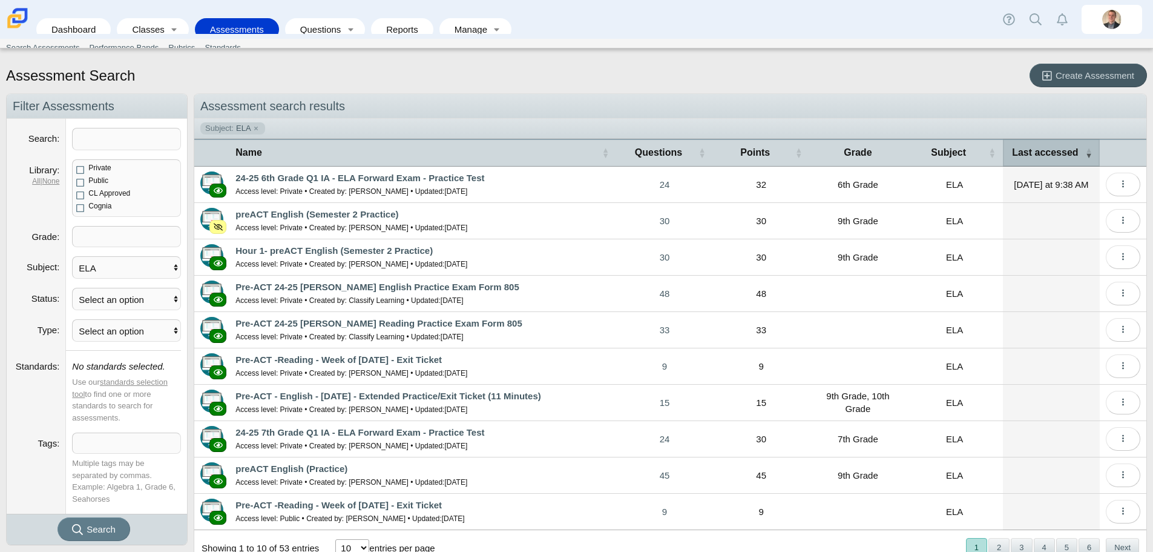
click at [1029, 147] on span "Last accessed" at bounding box center [1045, 152] width 66 height 10
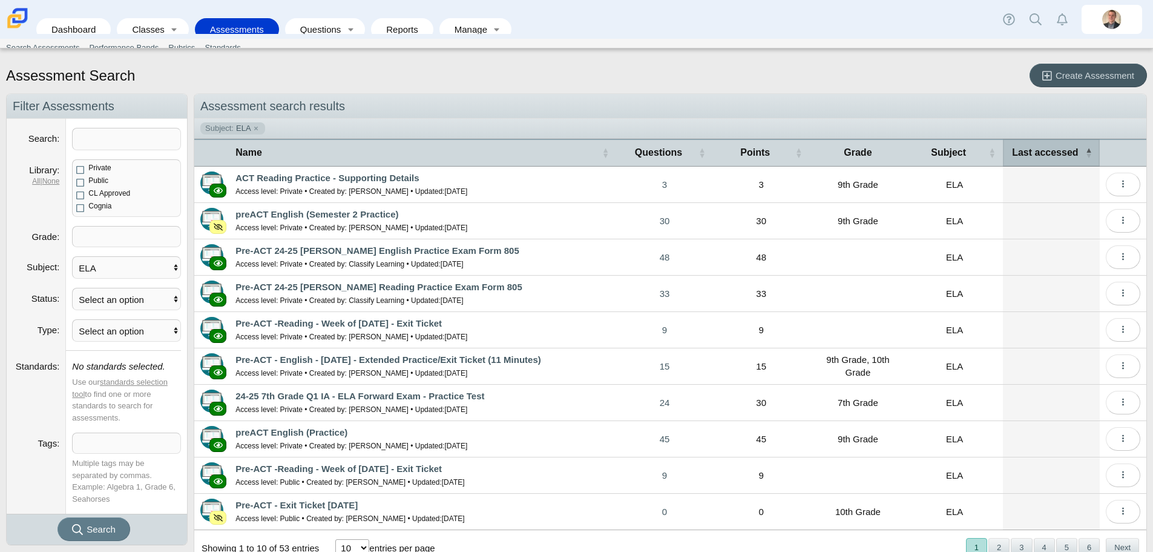
click at [1029, 147] on span "Last accessed" at bounding box center [1045, 152] width 66 height 10
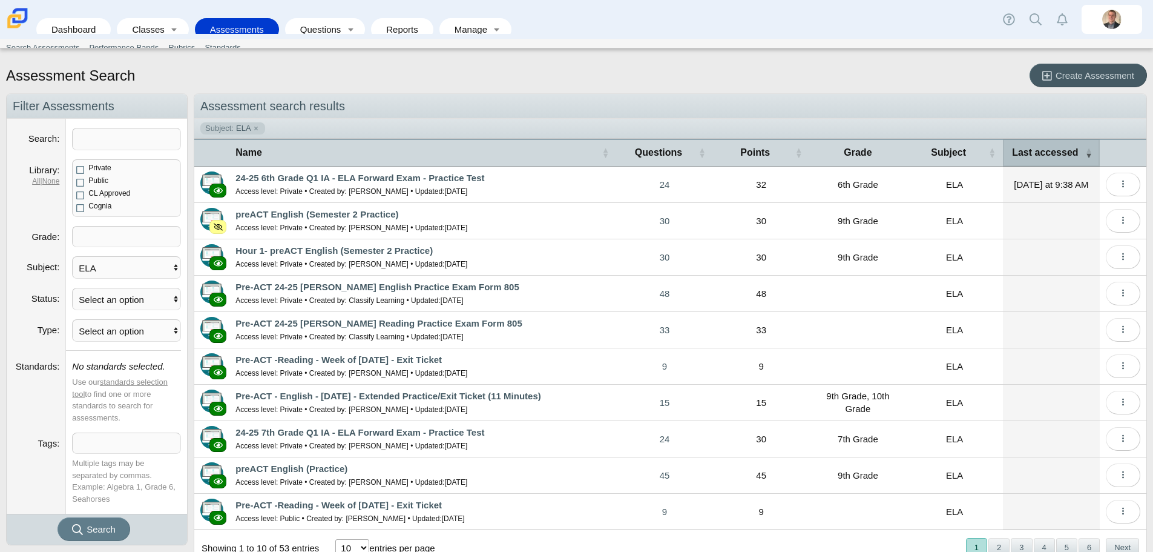
click at [1029, 147] on span "Last accessed" at bounding box center [1045, 152] width 66 height 10
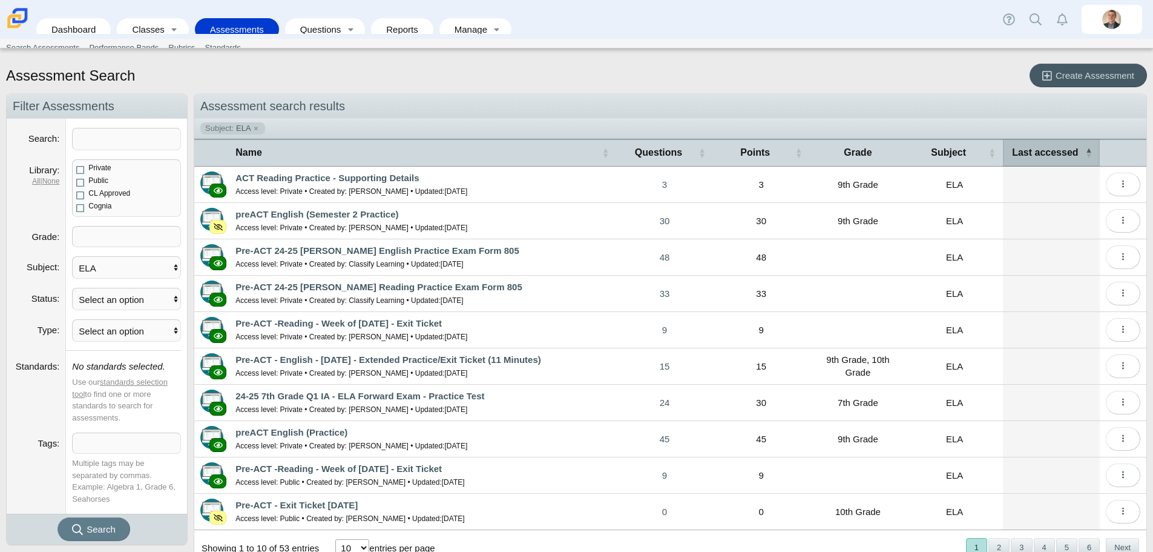
click at [1029, 147] on span "Last accessed" at bounding box center [1045, 152] width 66 height 10
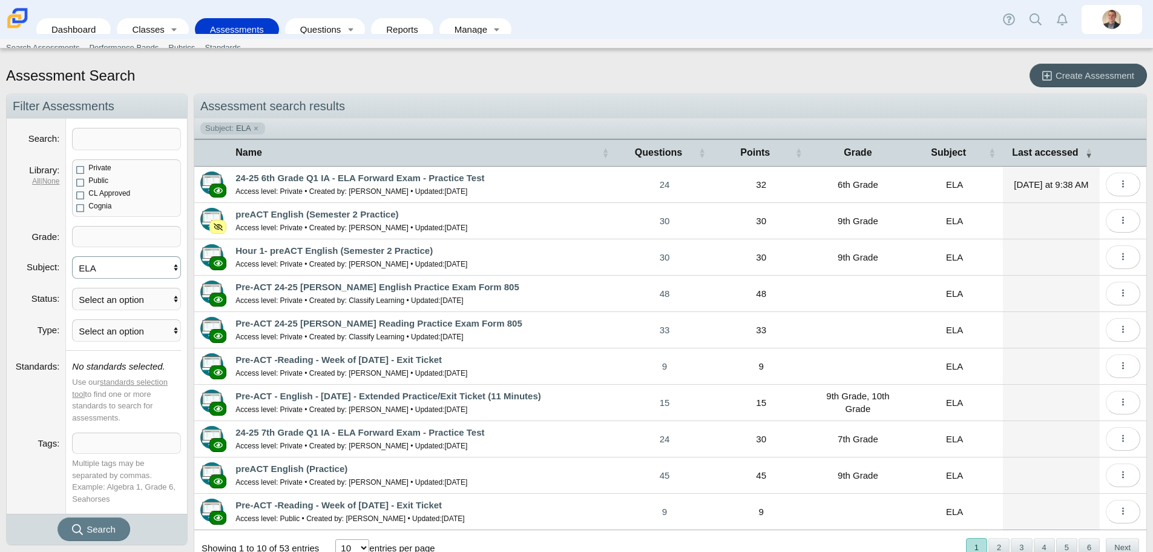
click at [132, 275] on select "Select an option ELA Math Science Social Emotional Social Studies World Languag…" at bounding box center [126, 267] width 109 height 22
select select
click at [72, 256] on select "Select an option ELA Math Science Social Emotional Social Studies World Languag…" at bounding box center [126, 267] width 109 height 22
click at [86, 532] on icon "submit" at bounding box center [79, 529] width 15 height 13
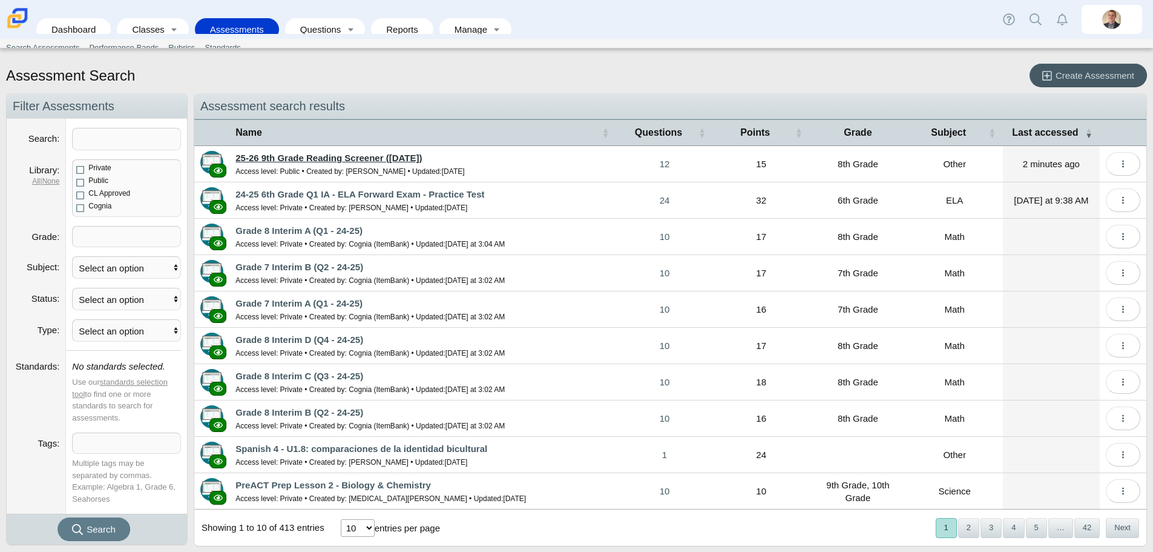
click at [383, 156] on link "25-26 9th Grade Reading Screener ([DATE])" at bounding box center [329, 158] width 186 height 10
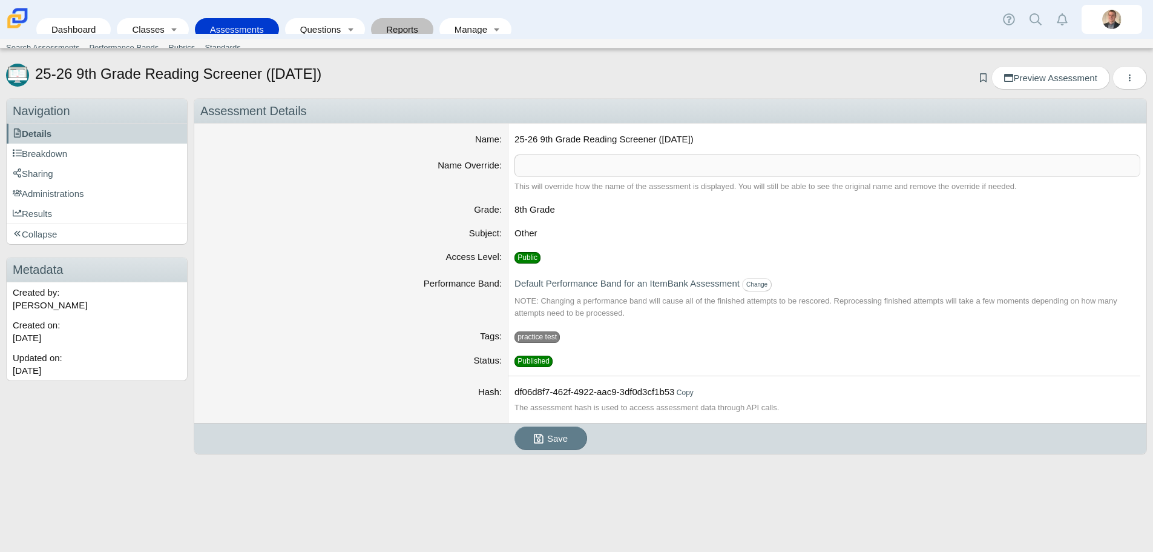
click at [393, 26] on link "Reports" at bounding box center [402, 29] width 50 height 22
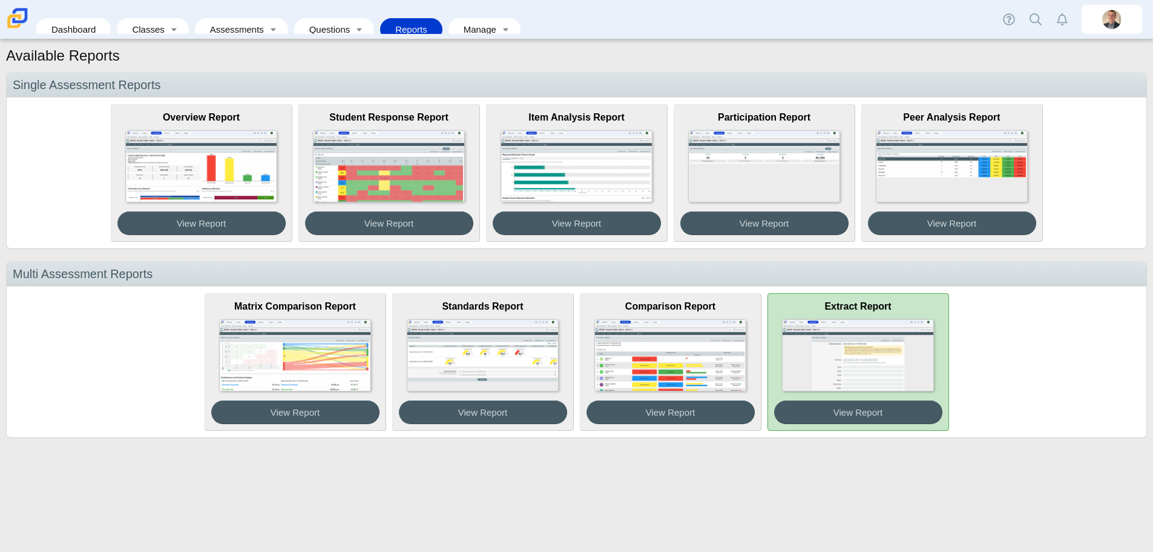
click at [884, 322] on img at bounding box center [857, 355] width 151 height 72
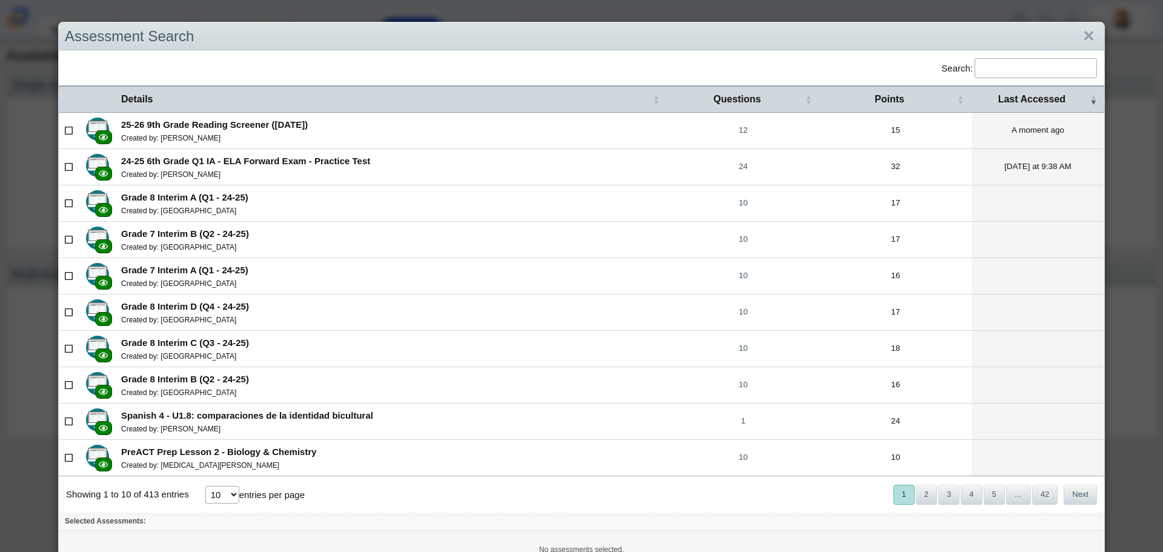
click at [70, 129] on icon at bounding box center [69, 130] width 9 height 8
checkbox input"] "true"
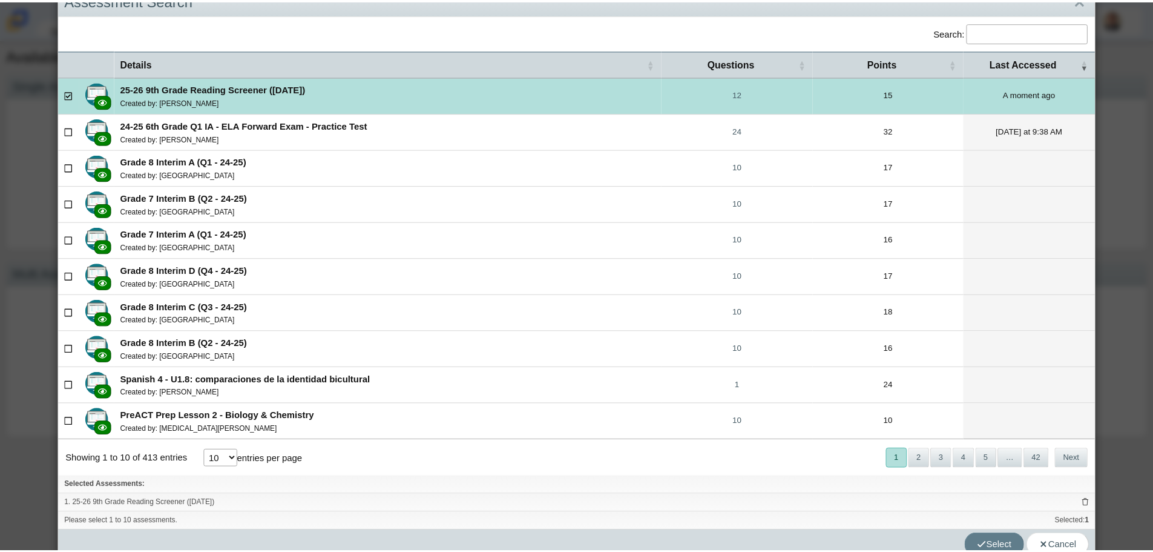
scroll to position [52, 0]
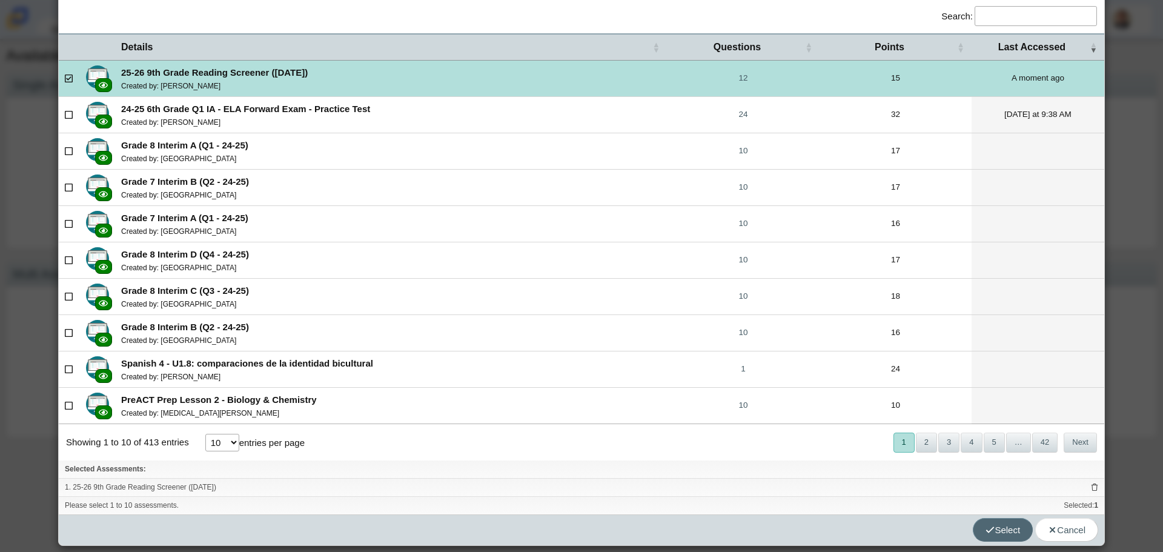
click at [992, 527] on span "Select" at bounding box center [1002, 529] width 35 height 10
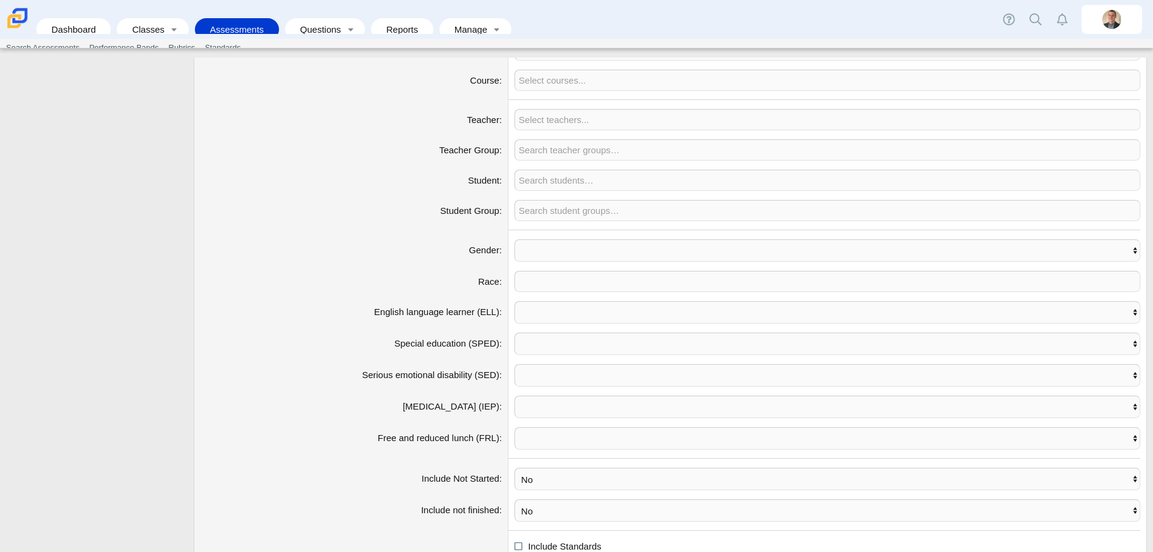
scroll to position [454, 0]
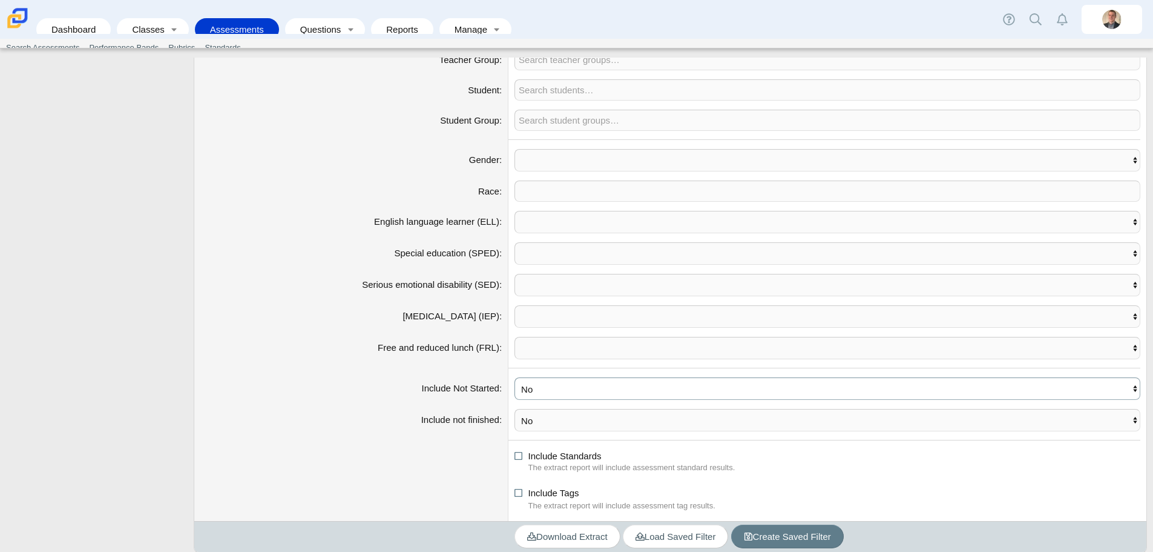
click at [536, 390] on select "No Yes" at bounding box center [828, 388] width 626 height 22
select select "yes"
click at [515, 377] on select "No Yes" at bounding box center [828, 388] width 626 height 22
click at [533, 424] on select "No Yes" at bounding box center [828, 420] width 626 height 22
select select "yes"
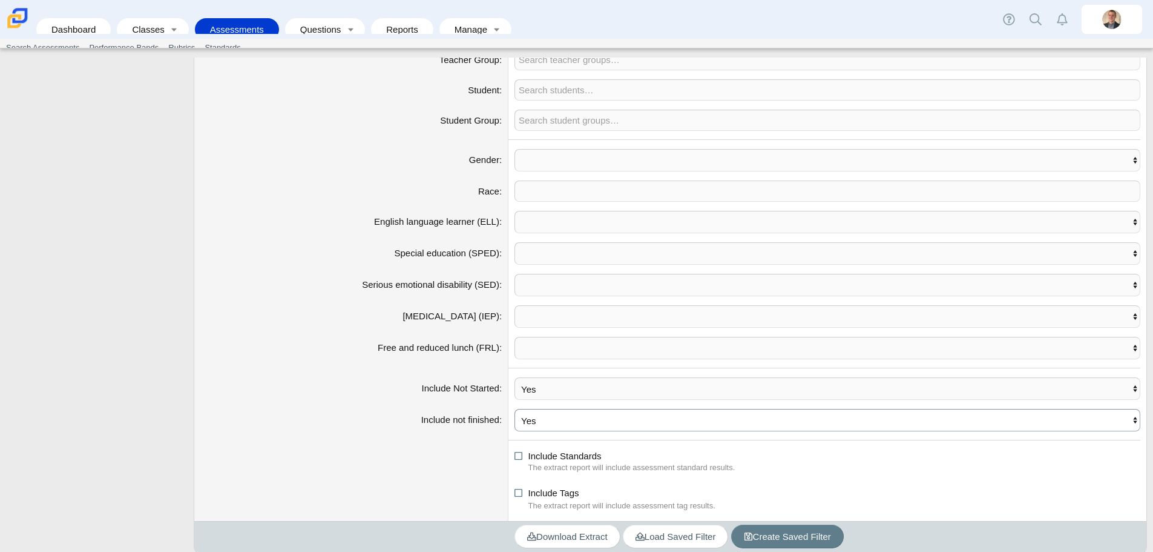
click at [515, 409] on select "No Yes" at bounding box center [828, 420] width 626 height 22
click at [588, 539] on span "Download Extract" at bounding box center [567, 536] width 81 height 10
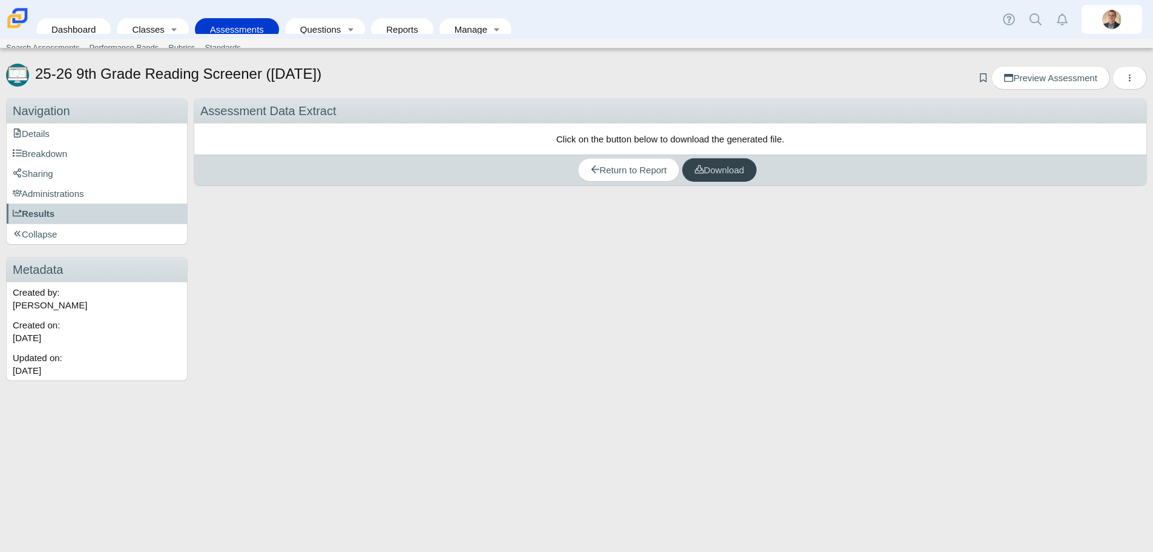
click at [701, 174] on span "Download" at bounding box center [720, 170] width 50 height 10
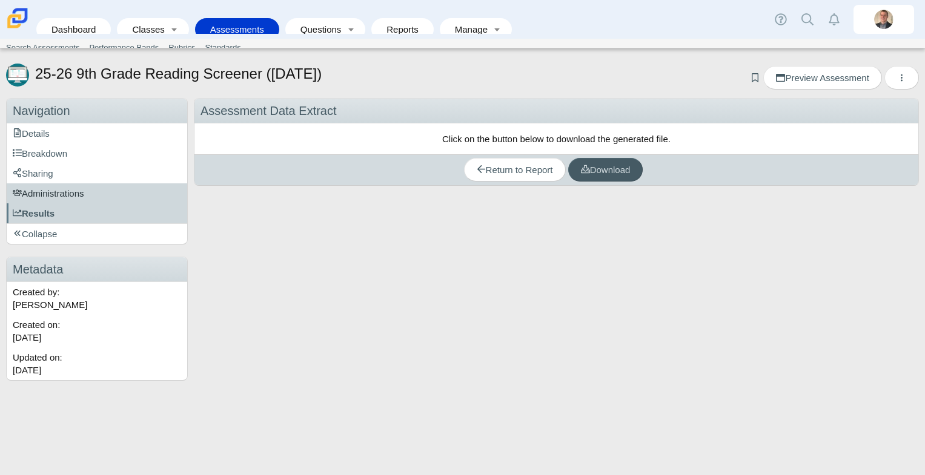
click at [70, 186] on link "Administrations" at bounding box center [97, 193] width 180 height 20
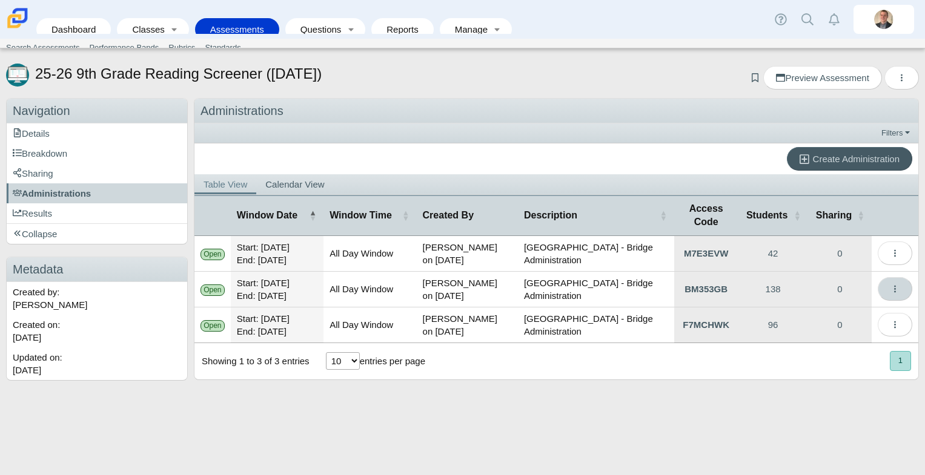
click at [890, 287] on icon "More options" at bounding box center [894, 289] width 9 height 9
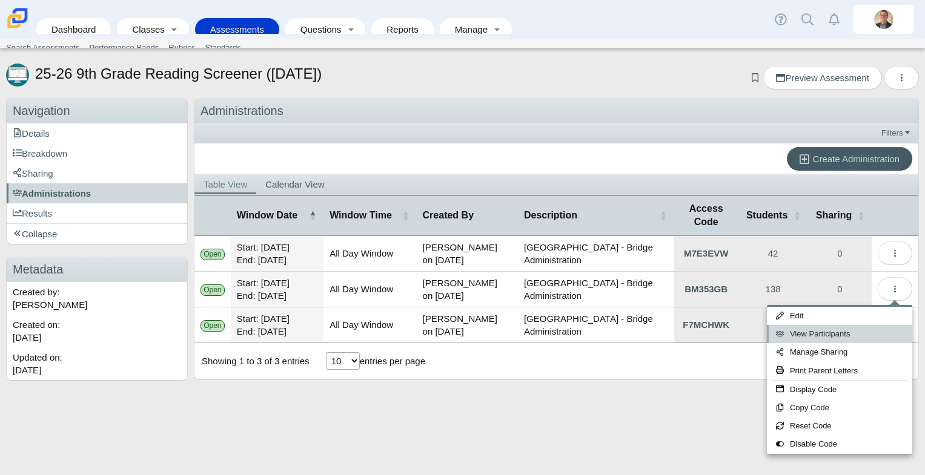
click at [823, 331] on link "View Participants" at bounding box center [839, 334] width 145 height 18
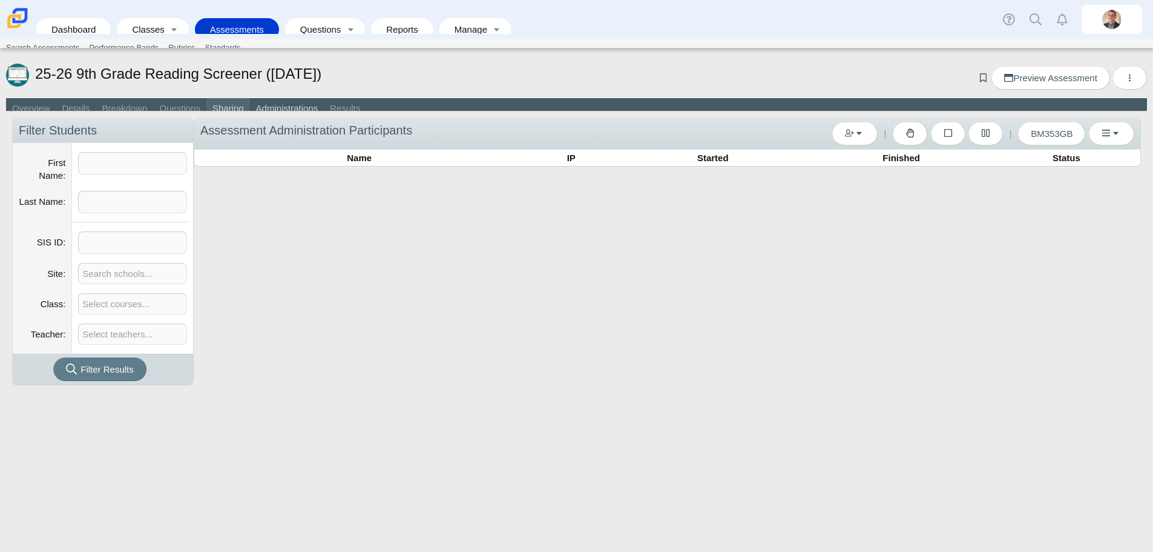
click at [229, 109] on link "Sharing" at bounding box center [228, 109] width 44 height 22
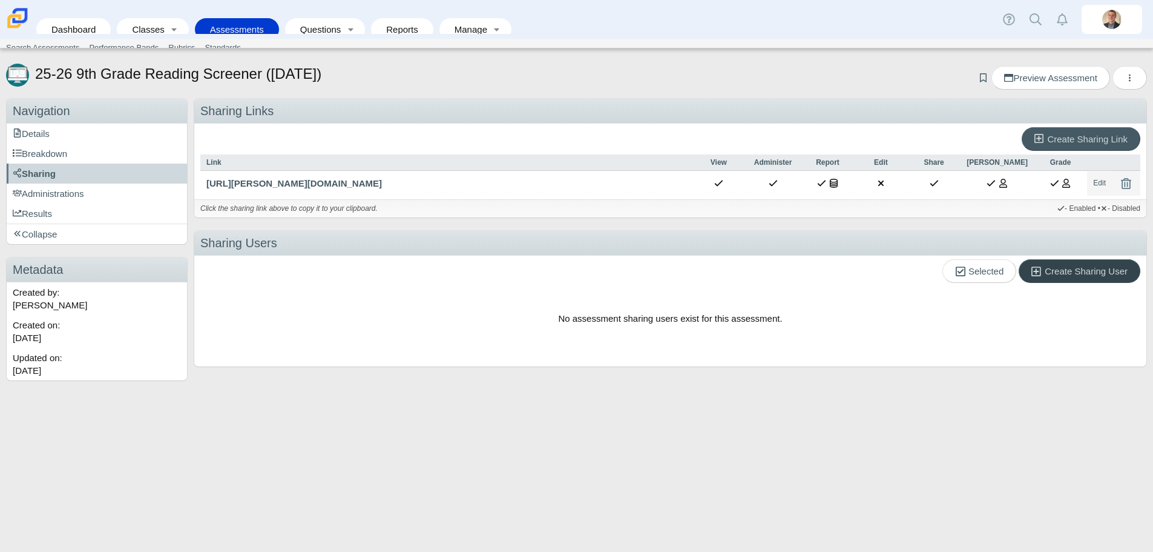
click at [1043, 277] on icon at bounding box center [1038, 271] width 13 height 13
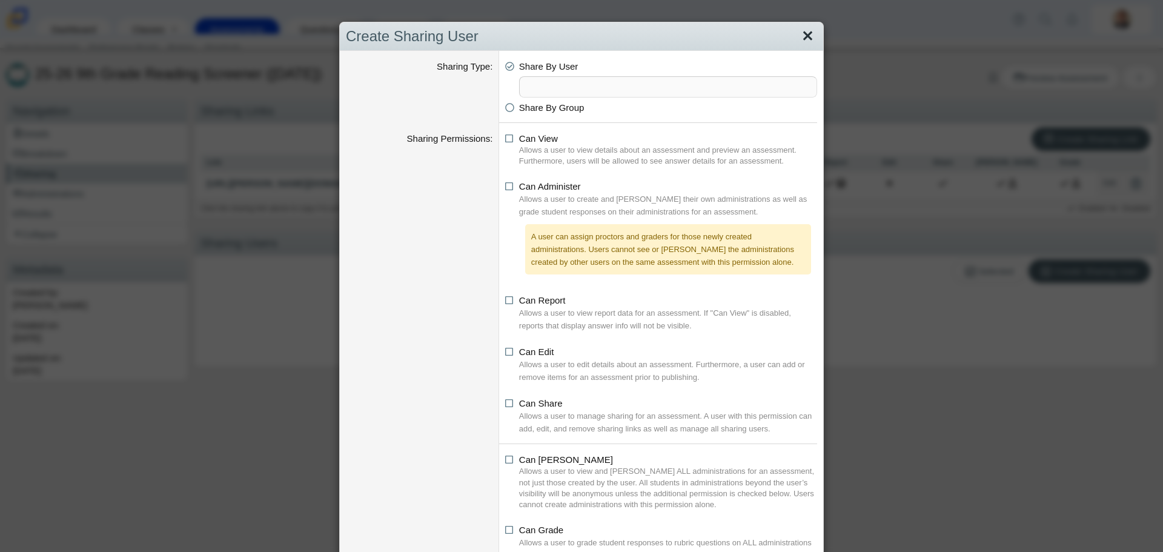
click at [802, 38] on link "Close" at bounding box center [807, 36] width 19 height 21
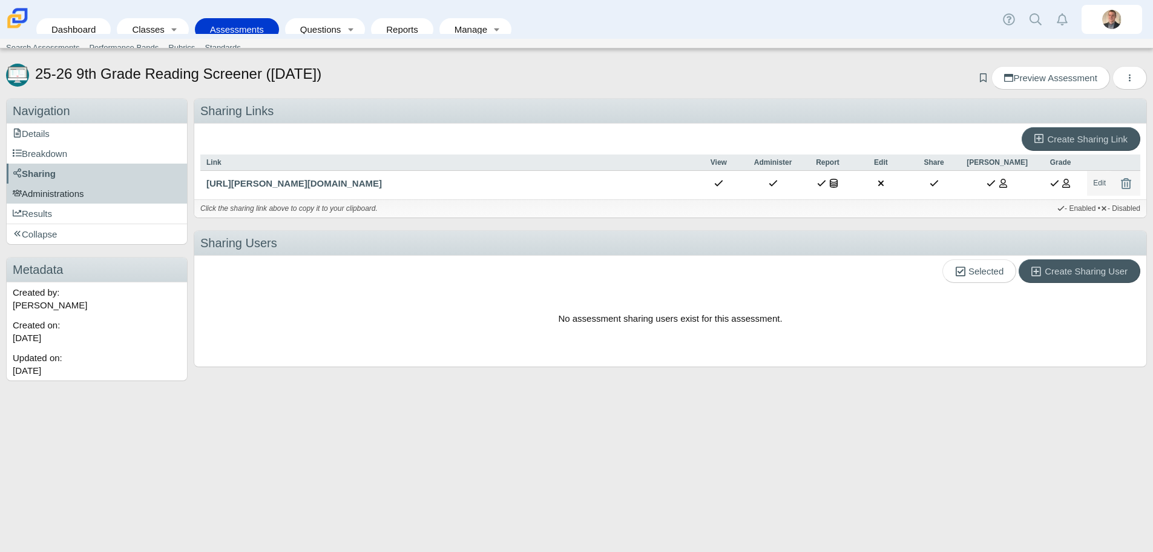
click at [74, 194] on span "Administrations" at bounding box center [48, 193] width 71 height 10
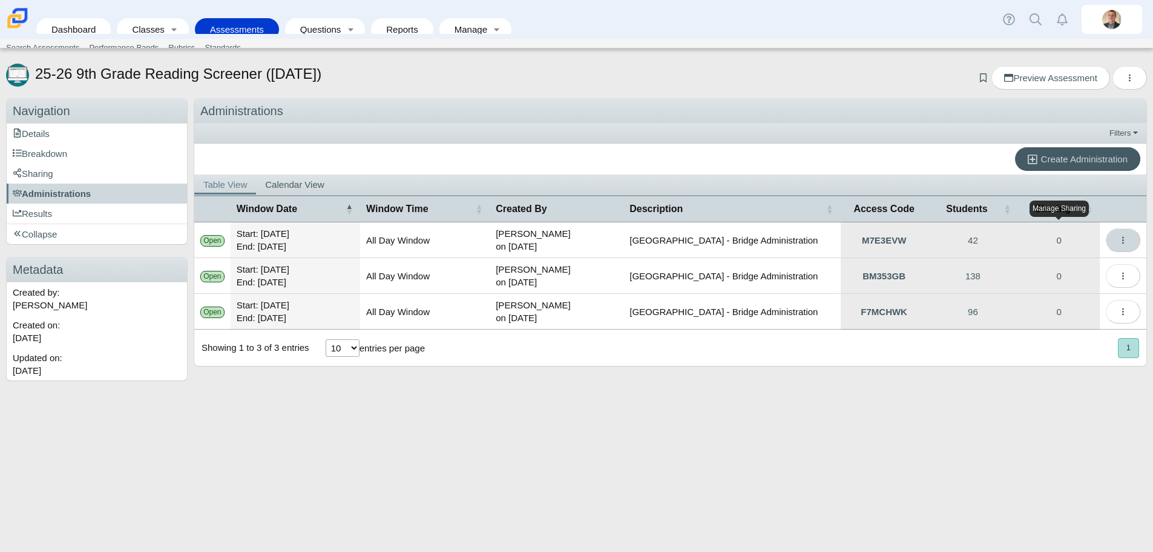
click at [1119, 236] on icon "More options" at bounding box center [1123, 240] width 9 height 9
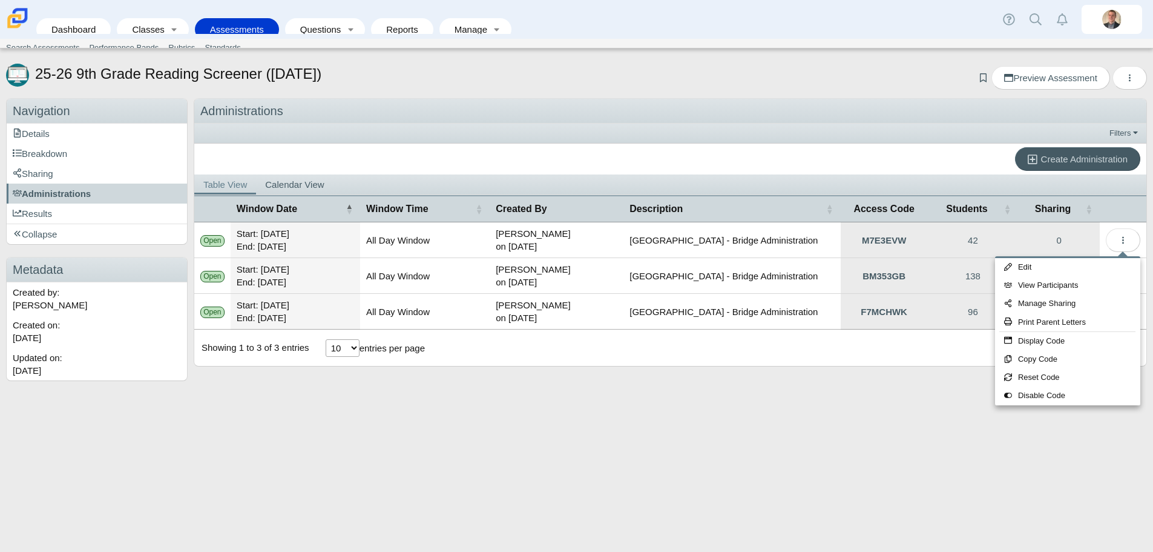
click at [860, 378] on div "Administrations Filters Show only: Loading… Create Administration Table View Ca…" at bounding box center [668, 239] width 960 height 283
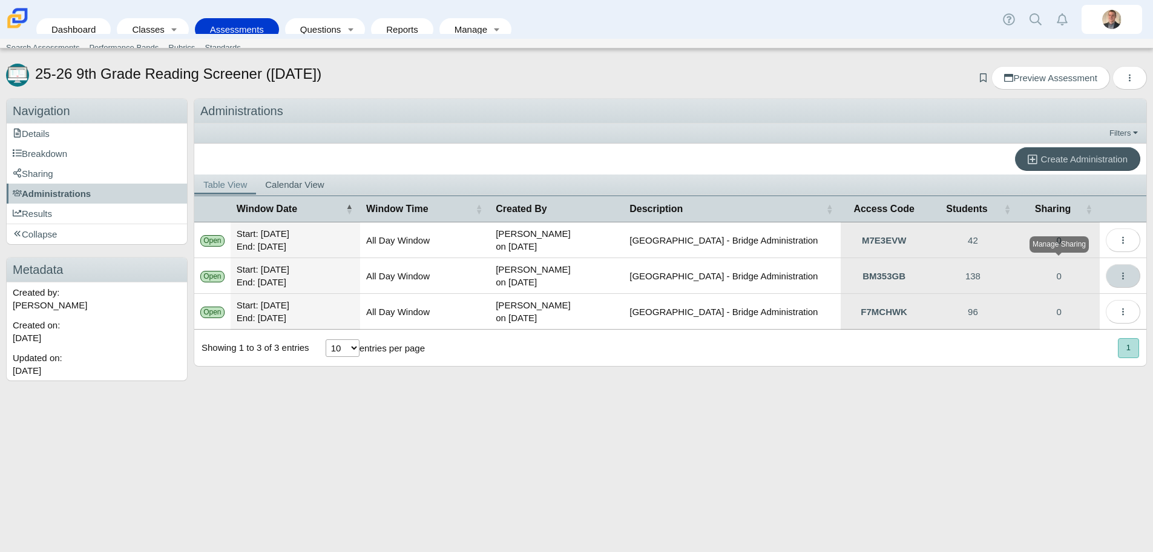
click at [1118, 280] on button "More options" at bounding box center [1123, 276] width 35 height 24
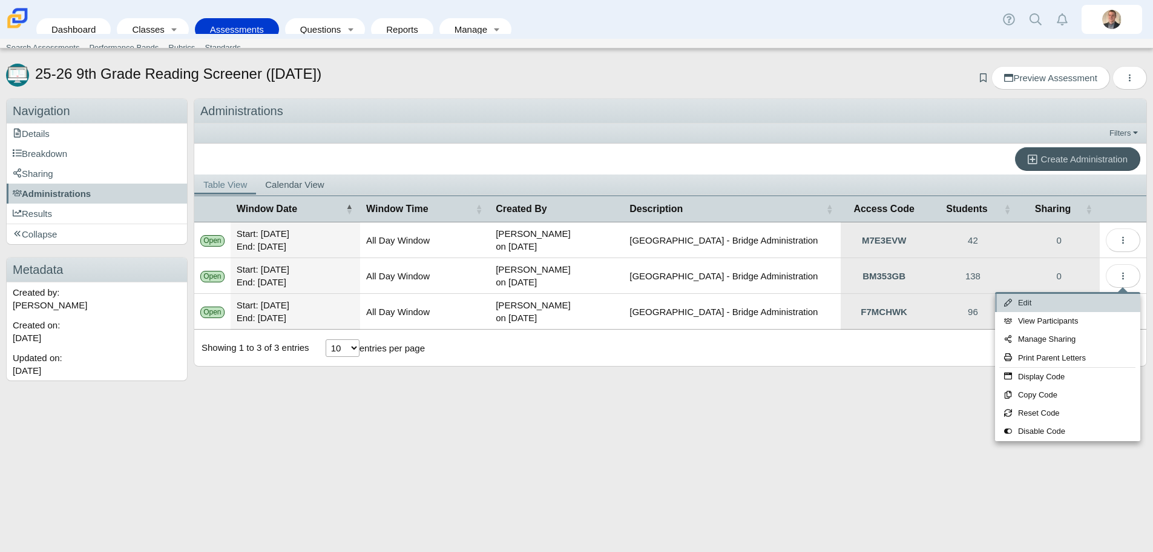
click at [1032, 303] on link "Edit" at bounding box center [1067, 303] width 145 height 18
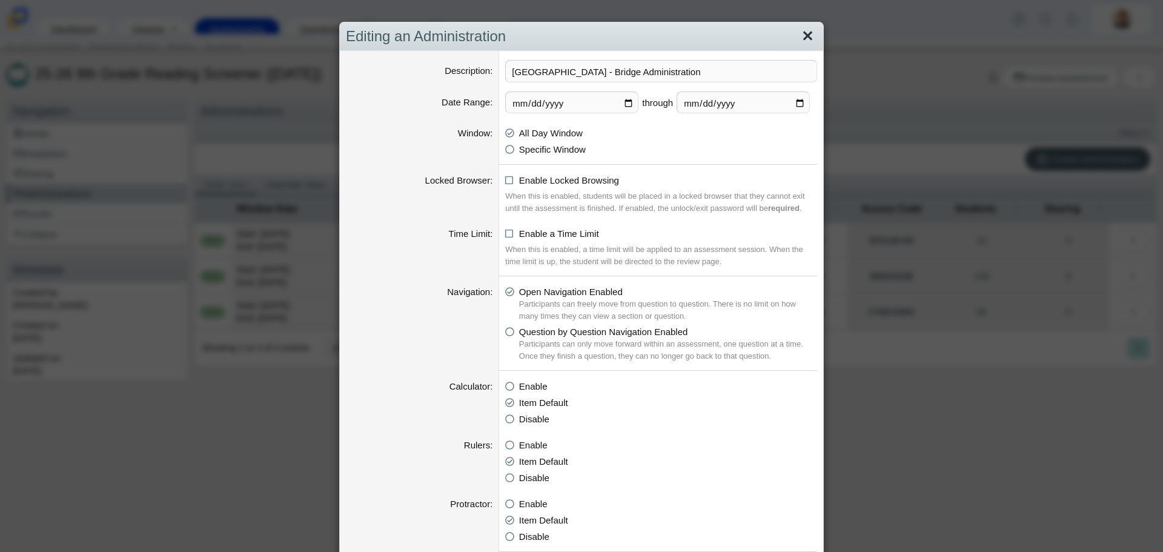
click at [800, 36] on link "Close" at bounding box center [807, 36] width 19 height 21
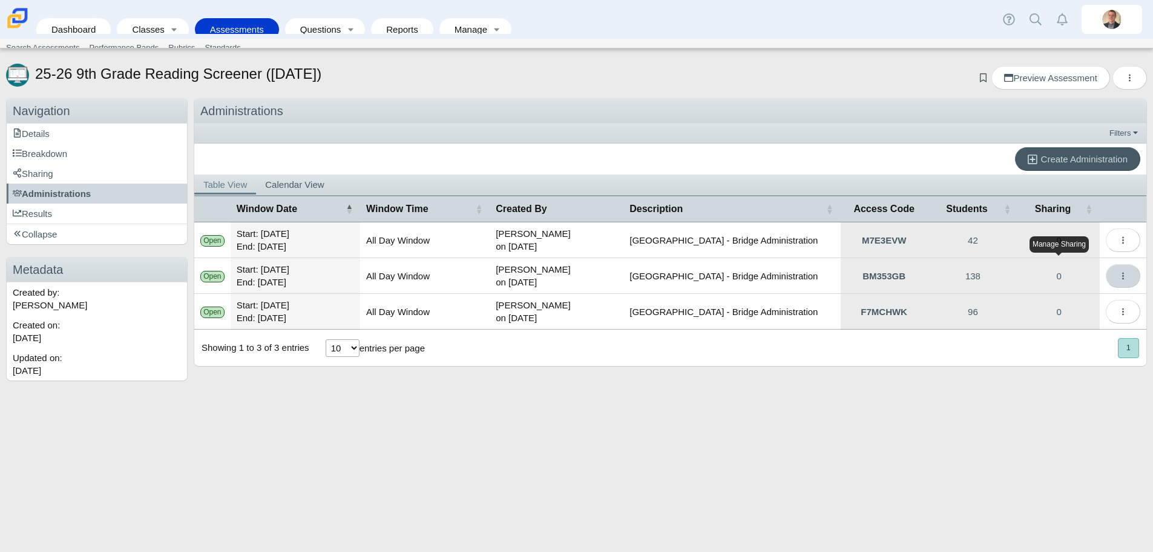
click at [1120, 279] on icon "More options" at bounding box center [1123, 275] width 9 height 9
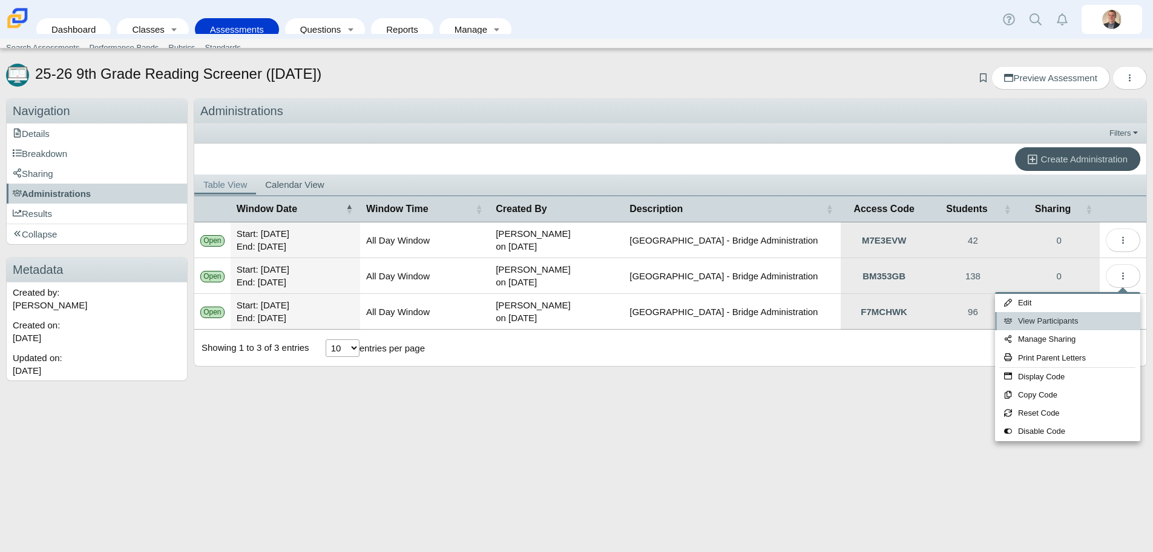
click at [1066, 324] on link "View Participants" at bounding box center [1067, 321] width 145 height 18
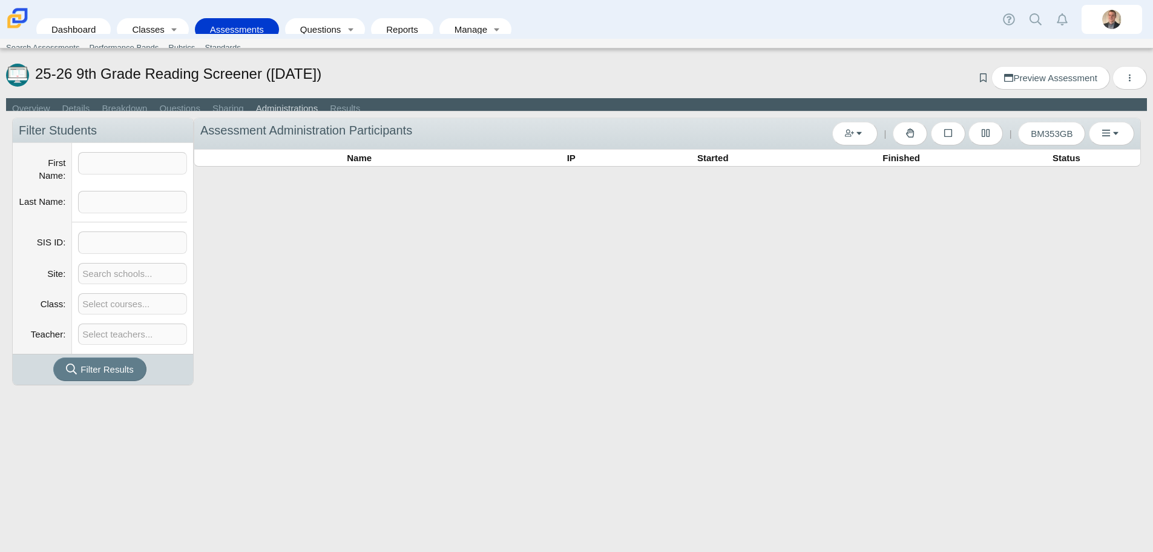
click at [328, 220] on div "Add by Student Add by Class | | BM353GB Copy Code" at bounding box center [668, 251] width 948 height 268
click at [1104, 137] on icon at bounding box center [1106, 132] width 9 height 9
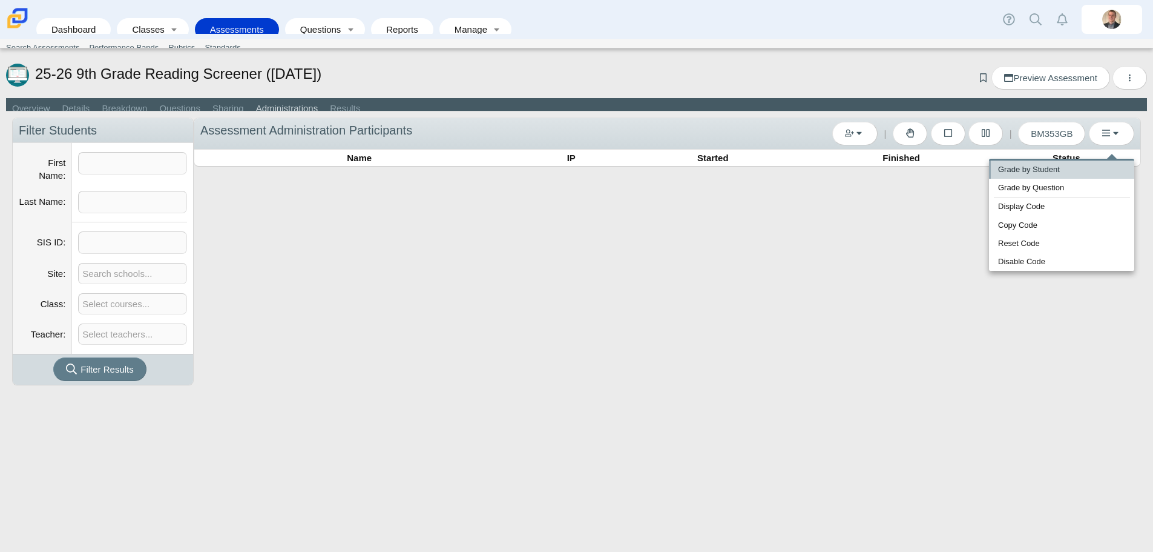
click at [1025, 169] on link "Grade by Student" at bounding box center [1061, 169] width 145 height 18
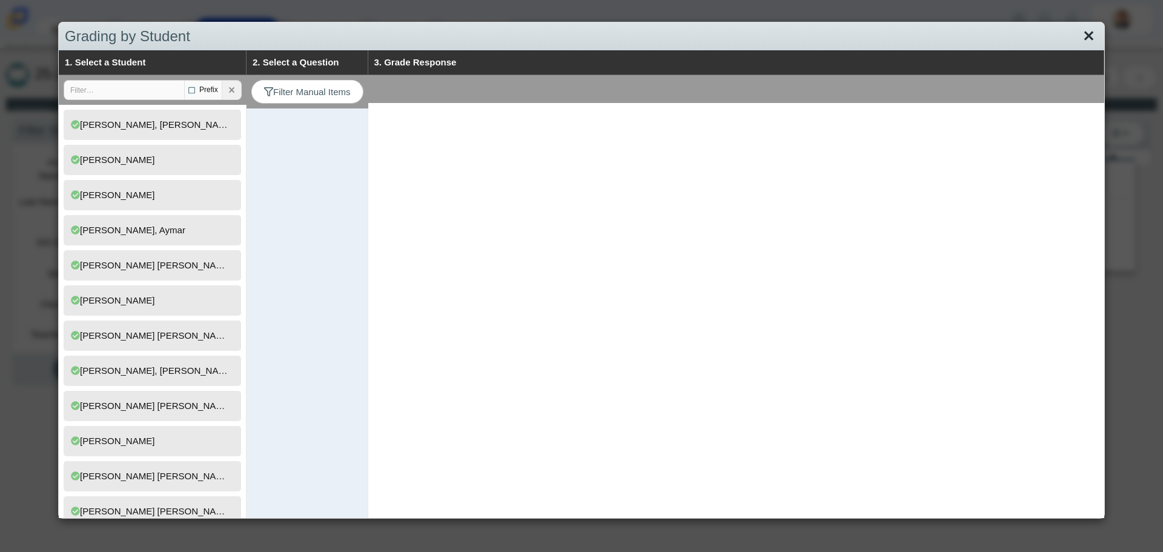
click at [1081, 38] on link "Close" at bounding box center [1088, 36] width 19 height 21
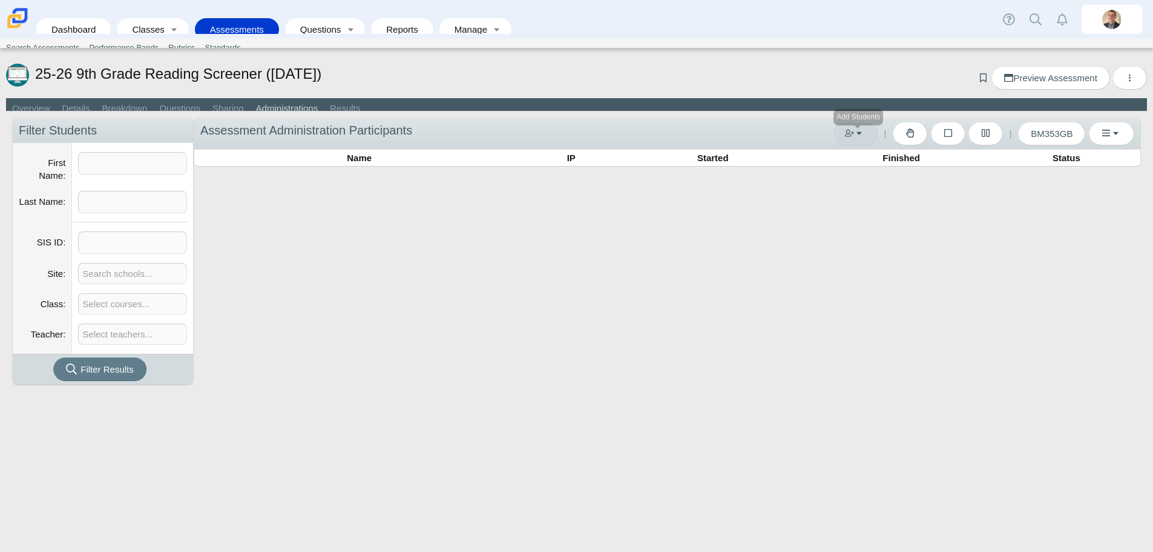
click at [854, 137] on icon "Add Students" at bounding box center [849, 132] width 9 height 9
click at [909, 137] on use at bounding box center [910, 132] width 8 height 9
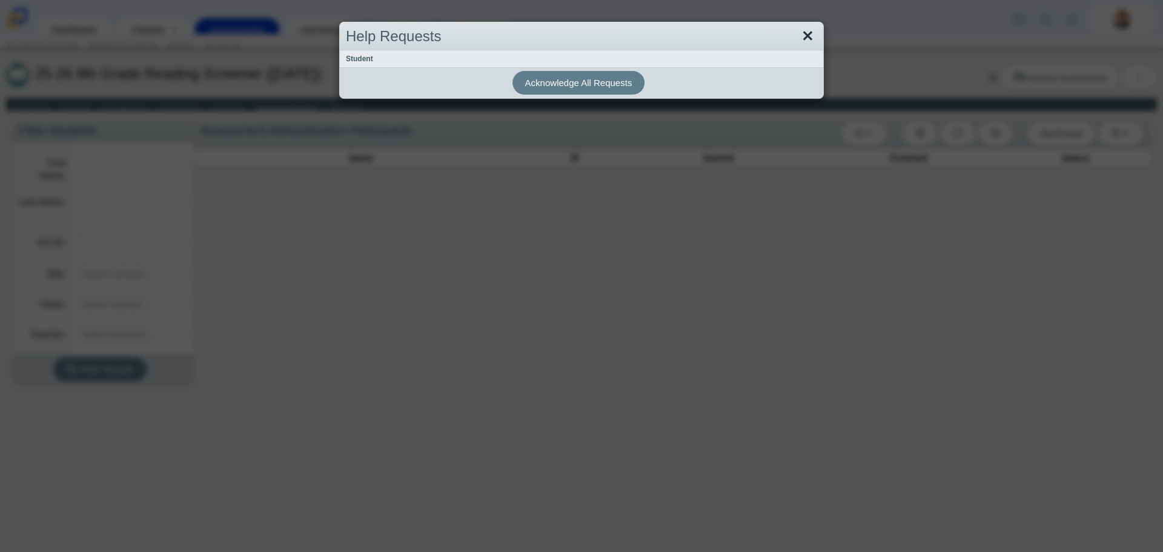
click at [802, 30] on link "Close" at bounding box center [807, 36] width 19 height 21
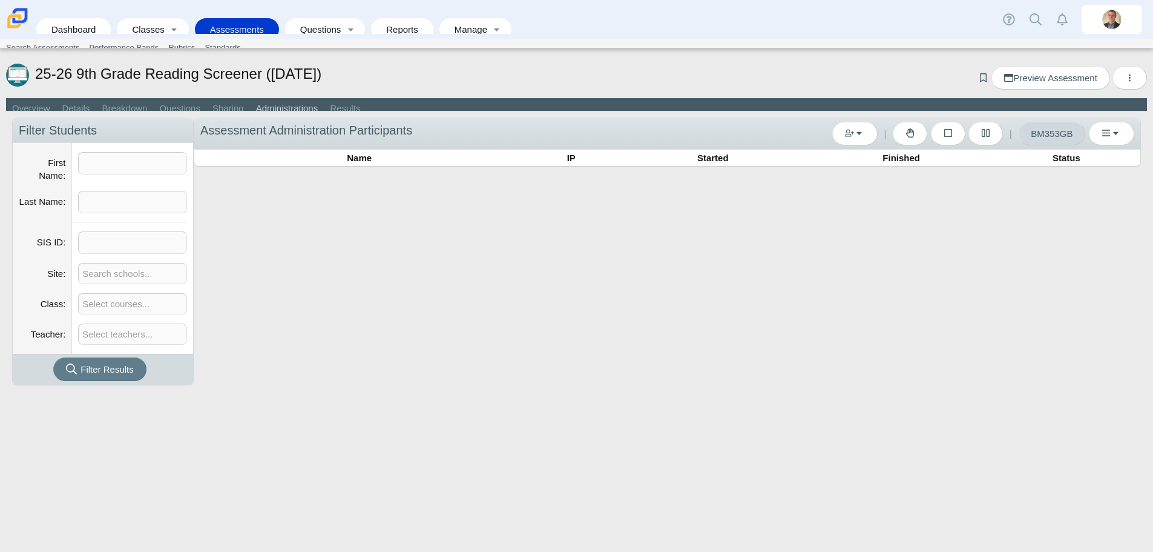
click at [1057, 145] on button "BM353GB" at bounding box center [1051, 134] width 67 height 24
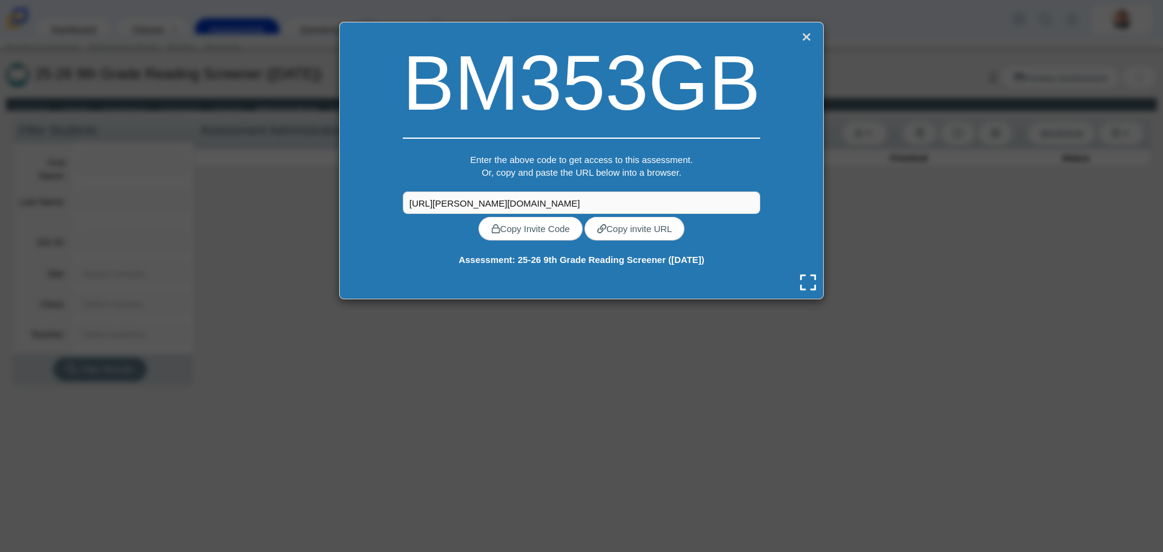
click at [800, 36] on link "Close" at bounding box center [806, 36] width 16 height 17
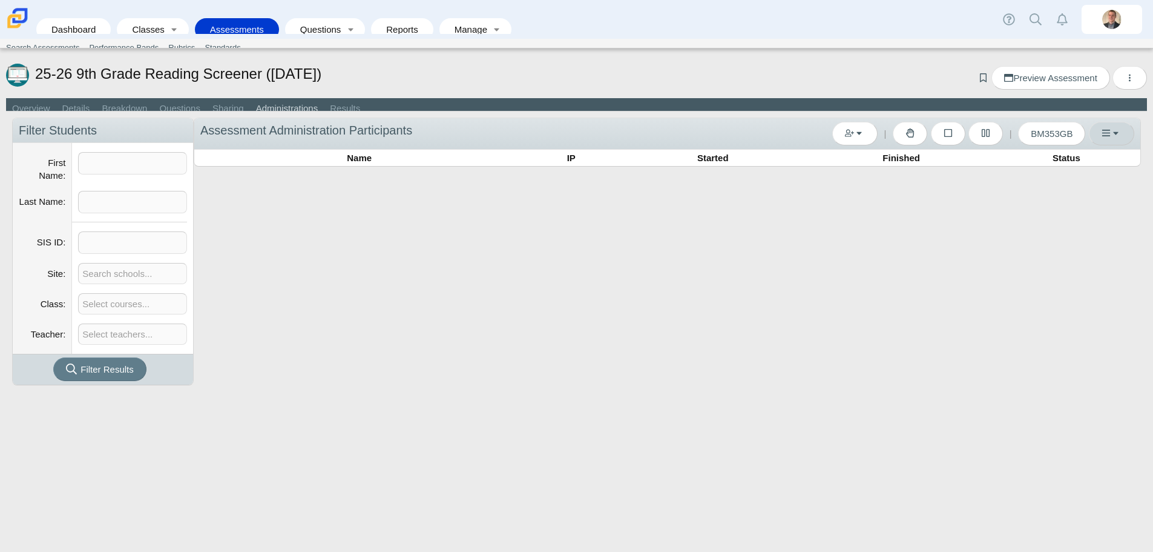
click at [1110, 137] on icon at bounding box center [1106, 132] width 9 height 9
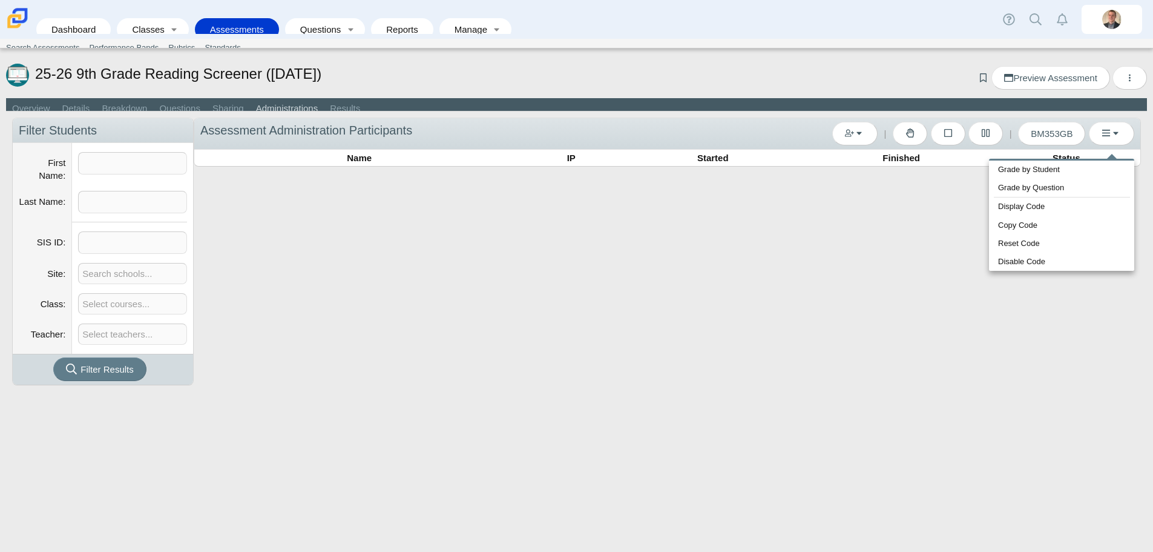
click at [323, 213] on div "| | BM353GB Name" at bounding box center [668, 251] width 948 height 268
